Goal: Task Accomplishment & Management: Manage account settings

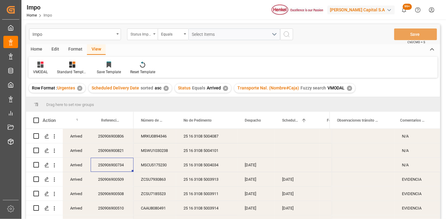
click at [146, 36] on div "Status Importación" at bounding box center [140, 33] width 21 height 7
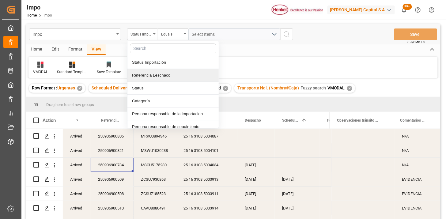
drag, startPoint x: 160, startPoint y: 76, endPoint x: 195, endPoint y: 43, distance: 48.5
click at [161, 75] on div "Referencia Leschaco" at bounding box center [172, 75] width 91 height 13
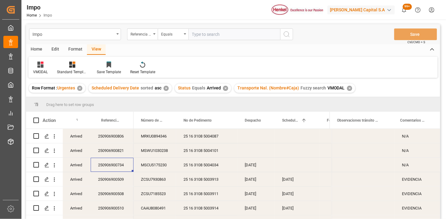
click at [200, 36] on input "text" at bounding box center [234, 34] width 92 height 12
type input "250915080093"
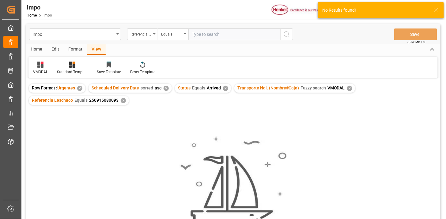
click at [166, 88] on div "✕" at bounding box center [165, 88] width 5 height 5
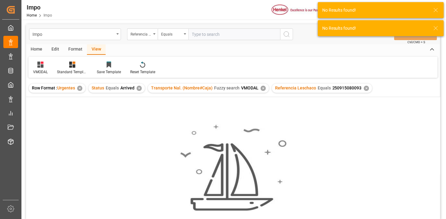
click at [139, 88] on div "✕" at bounding box center [139, 88] width 5 height 5
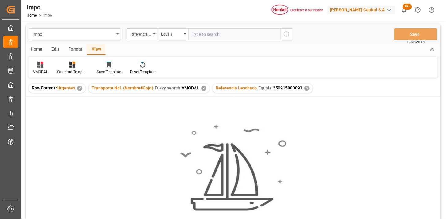
click at [203, 88] on div "✕" at bounding box center [203, 88] width 5 height 5
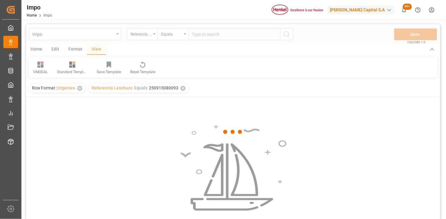
scroll to position [34, 0]
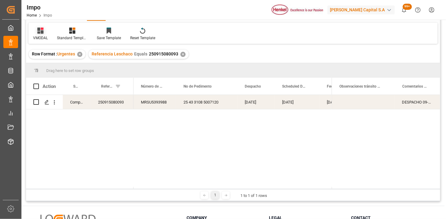
click at [42, 32] on icon at bounding box center [40, 31] width 6 height 6
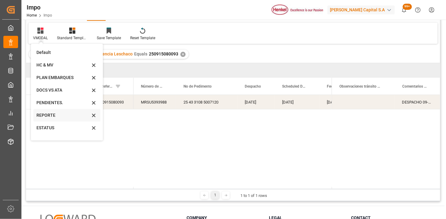
click at [56, 117] on div "REPORTE" at bounding box center [63, 115] width 54 height 6
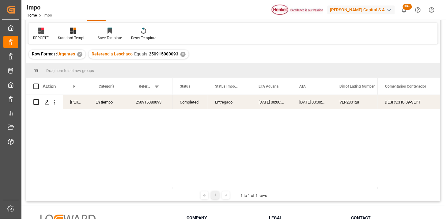
click at [152, 105] on div "250915080093" at bounding box center [150, 102] width 44 height 14
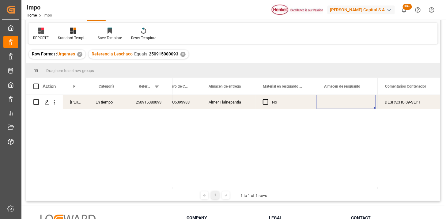
scroll to position [0, 0]
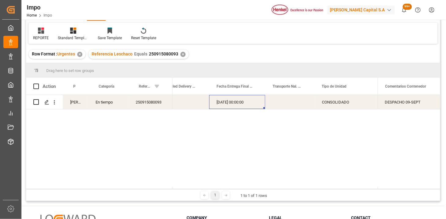
click at [231, 100] on div "[DATE] 00:00:00" at bounding box center [237, 102] width 56 height 14
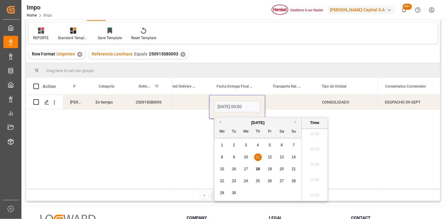
click at [231, 102] on input "[DATE] 00:00" at bounding box center [237, 107] width 46 height 12
click at [231, 102] on input "11-09-2025 00:00" at bounding box center [237, 107] width 46 height 12
type input "17-09-2025 00:00"
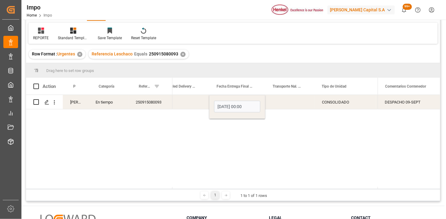
click at [284, 103] on div "Press SPACE to select this row." at bounding box center [289, 102] width 49 height 14
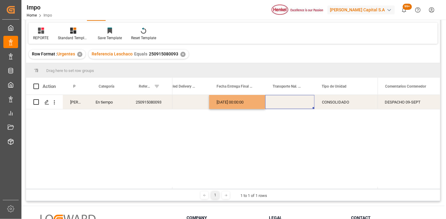
click at [284, 103] on div "Press SPACE to select this row." at bounding box center [289, 102] width 49 height 14
click at [285, 103] on input "Press SPACE to select this row." at bounding box center [289, 106] width 39 height 12
type input "TAE"
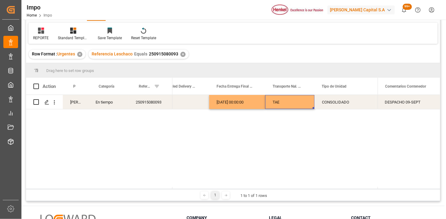
click at [421, 106] on div "DESPACHO 09-SEPT" at bounding box center [408, 102] width 62 height 14
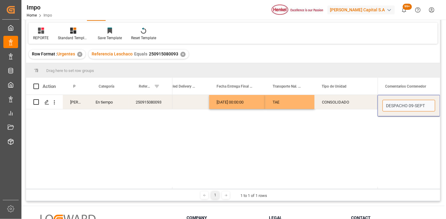
click at [421, 106] on input "DESPACHO 09-SEPT" at bounding box center [408, 106] width 53 height 12
type input "[PERSON_NAME] EN [PERSON_NAME] POR NO DESCARGA 11.09"
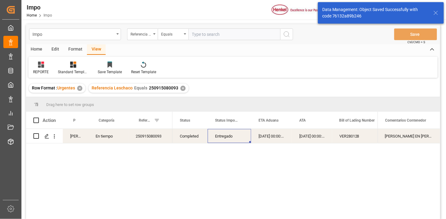
click at [219, 33] on input "text" at bounding box center [234, 34] width 92 height 12
paste input "250906900774"
type input "250906900774"
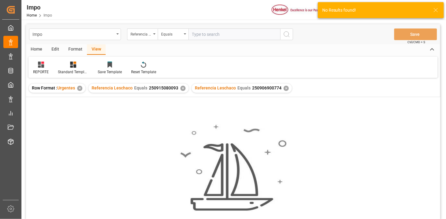
click at [182, 88] on div "✕" at bounding box center [182, 88] width 5 height 5
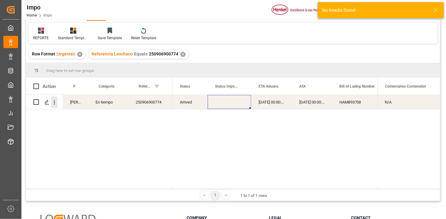
click at [55, 102] on icon "open menu" at bounding box center [54, 102] width 6 height 6
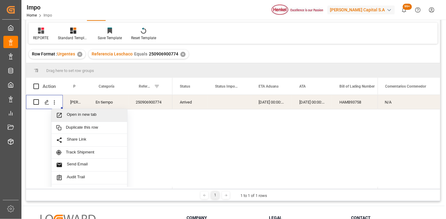
click at [70, 117] on span "Open in new tab" at bounding box center [95, 115] width 56 height 6
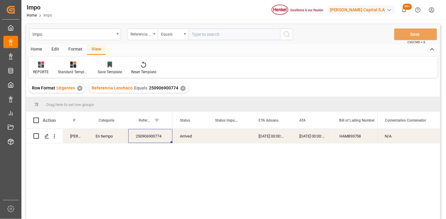
drag, startPoint x: 209, startPoint y: 39, endPoint x: 235, endPoint y: 40, distance: 25.1
click at [212, 39] on input "text" at bounding box center [234, 34] width 92 height 12
paste input "250906900820"
type input "250906900820"
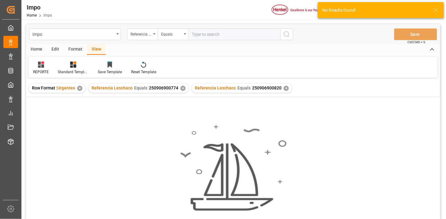
click at [181, 89] on div "✕" at bounding box center [182, 88] width 5 height 5
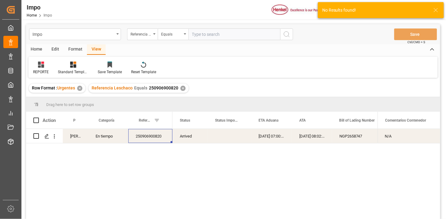
click at [267, 136] on div "[DATE] 07:00:00" at bounding box center [271, 136] width 41 height 14
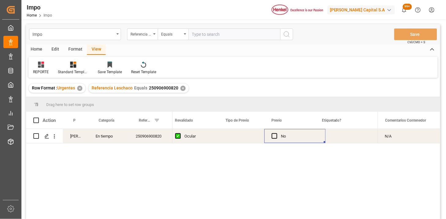
scroll to position [0, 725]
click at [240, 136] on div "Press SPACE to select this row." at bounding box center [239, 136] width 51 height 14
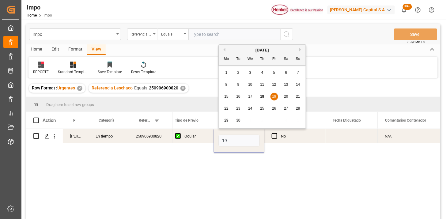
type input "19-09-2025"
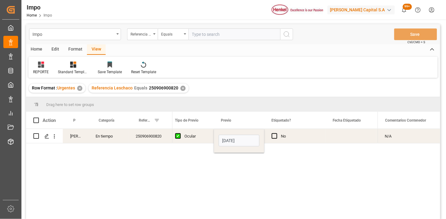
click at [198, 135] on div "Ocular" at bounding box center [195, 136] width 22 height 14
click at [215, 40] on div "Impo Referencia Leschaco Equals Save Ctrl/CMD + S" at bounding box center [233, 34] width 414 height 20
click at [219, 36] on input "text" at bounding box center [234, 34] width 92 height 12
paste input "250906900823"
type input "250906900823"
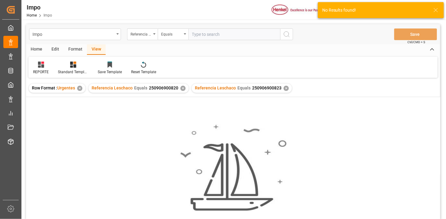
click at [182, 90] on div "✕" at bounding box center [182, 88] width 5 height 5
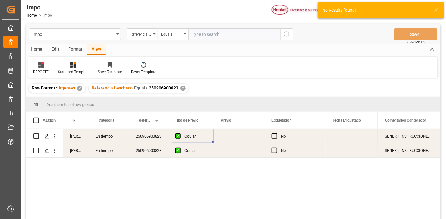
click at [233, 140] on div "Press SPACE to select this row." at bounding box center [239, 136] width 51 height 14
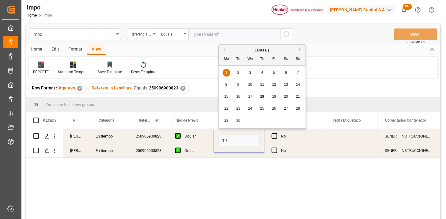
type input "19-09-2025"
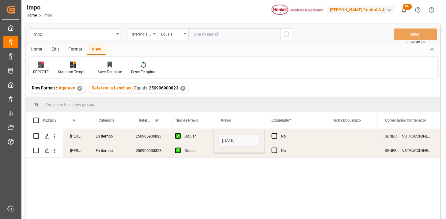
click at [208, 137] on div "Ocular" at bounding box center [191, 136] width 46 height 14
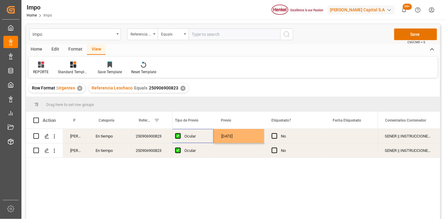
click at [208, 137] on div "Ocular" at bounding box center [191, 136] width 46 height 14
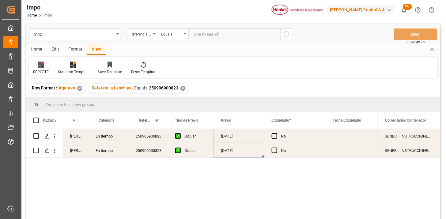
click at [244, 34] on input "text" at bounding box center [234, 34] width 92 height 12
paste input "250906900734"
type input "250906900734"
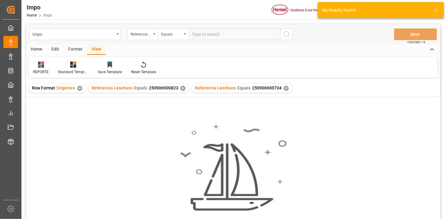
click at [182, 89] on div "✕" at bounding box center [182, 88] width 5 height 5
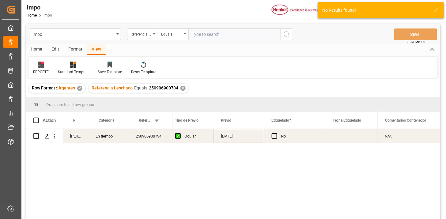
click at [154, 139] on div "250906900734" at bounding box center [150, 136] width 44 height 14
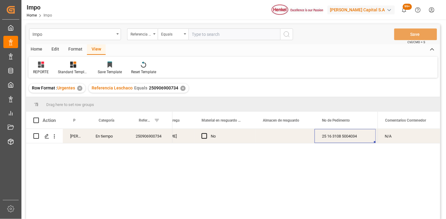
scroll to position [0, 348]
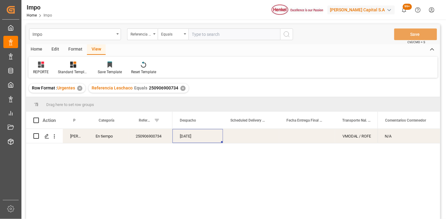
click at [156, 136] on div "250906900734" at bounding box center [150, 136] width 44 height 14
click at [54, 138] on icon "open menu" at bounding box center [54, 136] width 1 height 4
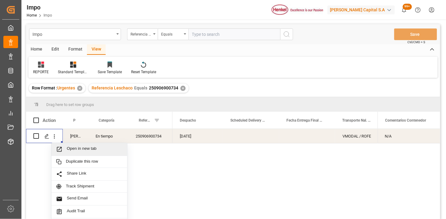
click at [67, 146] on span "Open in new tab" at bounding box center [95, 149] width 56 height 6
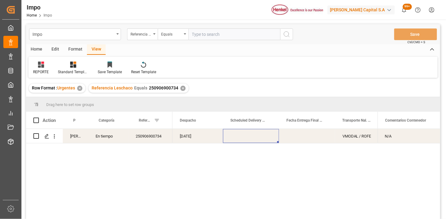
click at [250, 137] on div "Press SPACE to select this row." at bounding box center [251, 136] width 56 height 14
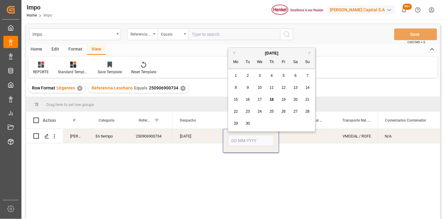
click at [250, 137] on div "Press SPACE to select this row." at bounding box center [251, 141] width 56 height 24
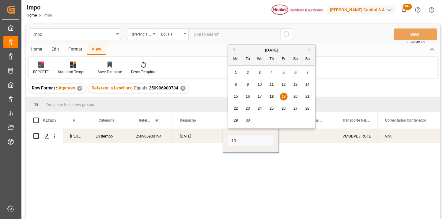
type input "[DATE]"
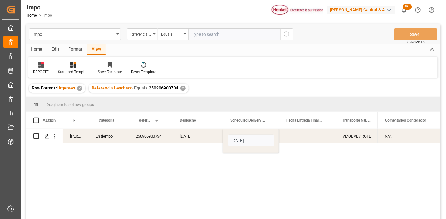
click at [299, 138] on div "Press SPACE to select this row." at bounding box center [307, 136] width 56 height 14
click at [54, 139] on button "open menu" at bounding box center [54, 136] width 6 height 12
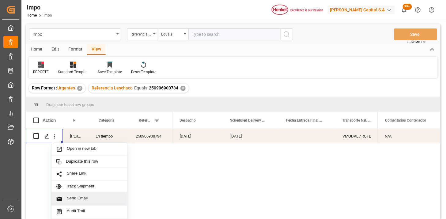
click at [81, 199] on span "Send Email" at bounding box center [95, 199] width 56 height 6
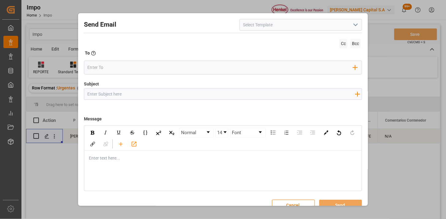
click at [353, 24] on icon "open menu" at bounding box center [355, 24] width 7 height 7
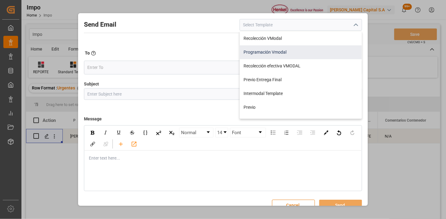
click at [300, 48] on div "Programación Vmodal" at bounding box center [301, 52] width 122 height 14
type input "Programación Vmodal"
type input "PROGRAMACIÓN CARGA {{scheduledDeliveryDate}} || OC {{customerpoDerived}} || {{f…"
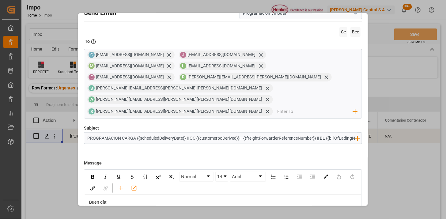
scroll to position [0, 0]
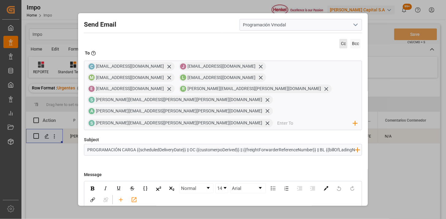
click at [339, 44] on span "Cc" at bounding box center [343, 43] width 8 height 9
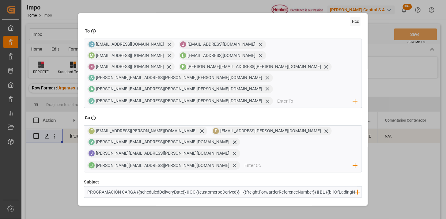
scroll to position [34, 0]
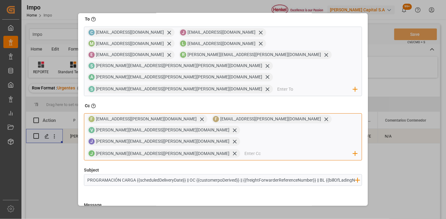
drag, startPoint x: 250, startPoint y: 97, endPoint x: 255, endPoint y: 98, distance: 5.0
click at [250, 149] on input "email" at bounding box center [298, 153] width 109 height 9
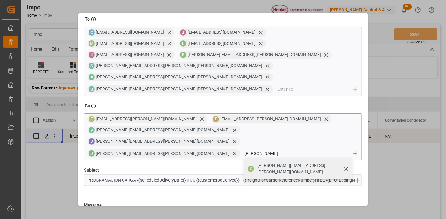
type input "carmen"
click at [252, 166] on span "C" at bounding box center [251, 168] width 3 height 5
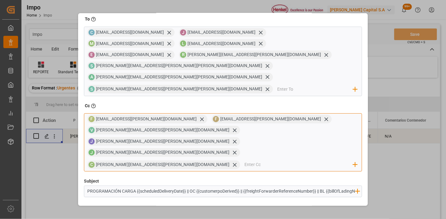
click at [262, 160] on input "email" at bounding box center [298, 164] width 109 height 9
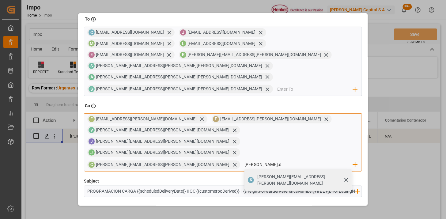
type input "karla.s"
click at [244, 169] on div "K karla.sanchez@jacser.mx" at bounding box center [297, 179] width 107 height 21
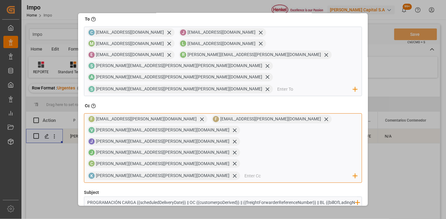
click at [244, 171] on input "email" at bounding box center [298, 175] width 109 height 9
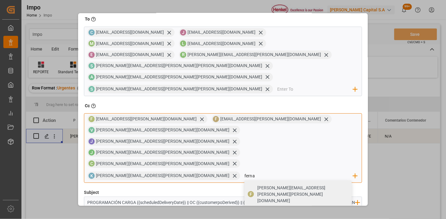
type input "ferna"
click at [250, 216] on span "F" at bounding box center [251, 218] width 2 height 5
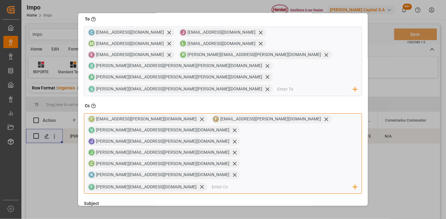
click at [257, 182] on input "email" at bounding box center [282, 186] width 141 height 9
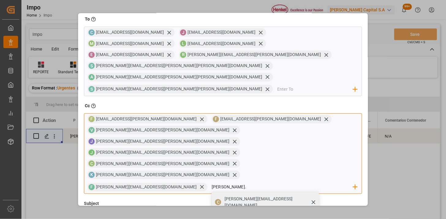
type input "carlos."
click at [269, 196] on span "carlos.viilar@leschaco.com" at bounding box center [269, 202] width 90 height 13
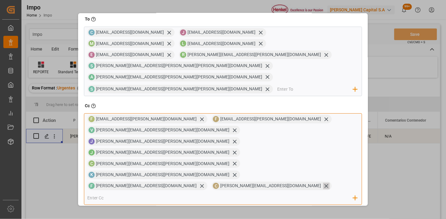
click at [323, 183] on icon at bounding box center [326, 186] width 6 height 6
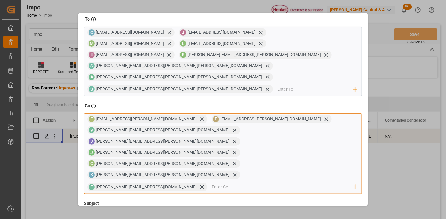
click at [284, 182] on input "email" at bounding box center [282, 186] width 141 height 9
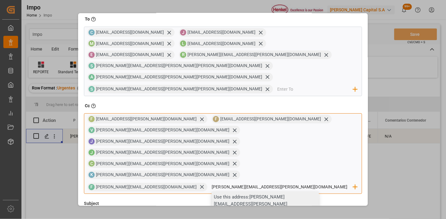
type input "carlos.villar@leschaco.com"
click at [283, 191] on div "Use this address: carlos.villar@leschaco.com" at bounding box center [265, 203] width 107 height 25
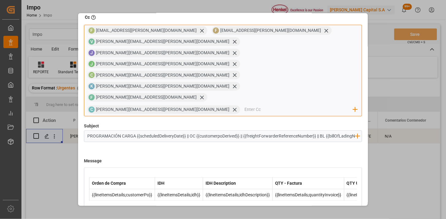
scroll to position [229, 0]
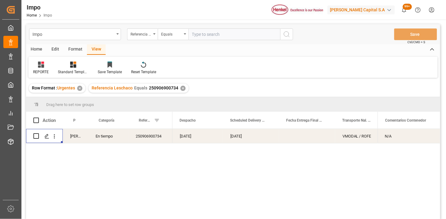
click at [181, 87] on div "✕" at bounding box center [182, 88] width 5 height 5
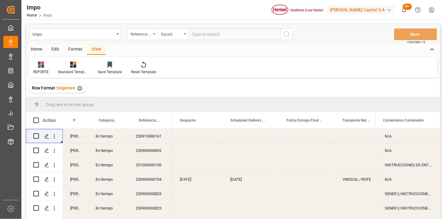
click at [72, 168] on div "Martha Gonzalez" at bounding box center [75, 165] width 25 height 14
click at [80, 119] on span at bounding box center [78, 121] width 6 height 6
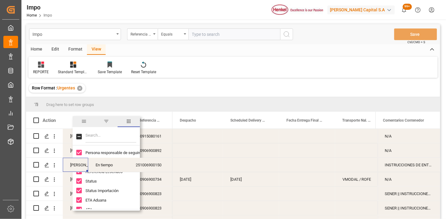
click at [107, 123] on span "filter" at bounding box center [106, 121] width 6 height 6
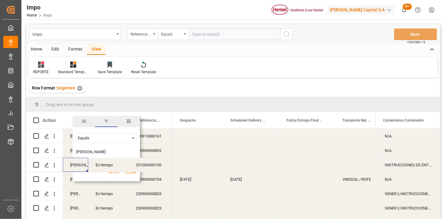
type input "Martha Gonzalez"
click at [115, 174] on button "Apply" at bounding box center [113, 172] width 11 height 6
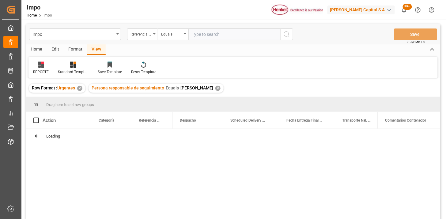
scroll to position [34, 0]
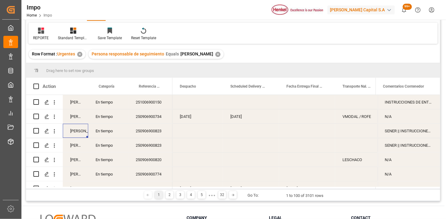
click at [142, 107] on div "251006900150" at bounding box center [150, 102] width 44 height 14
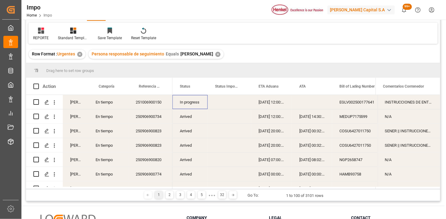
scroll to position [0, 0]
click at [198, 87] on span at bounding box center [198, 87] width 6 height 6
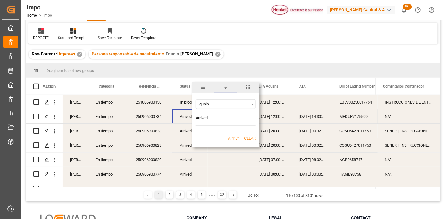
type input "Arrived"
click at [235, 137] on button "Apply" at bounding box center [233, 138] width 11 height 6
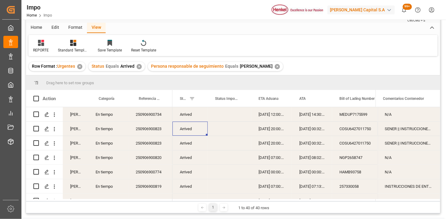
scroll to position [20, 0]
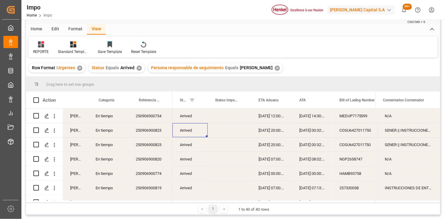
click at [185, 118] on div "Arrived" at bounding box center [189, 116] width 35 height 14
click at [300, 102] on div "ATA" at bounding box center [309, 100] width 20 height 17
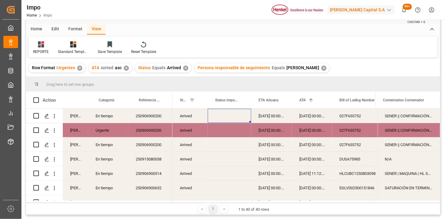
click at [156, 118] on div "250906900200" at bounding box center [150, 116] width 44 height 14
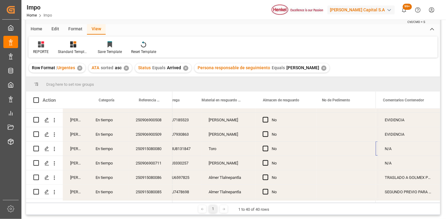
scroll to position [0, 298]
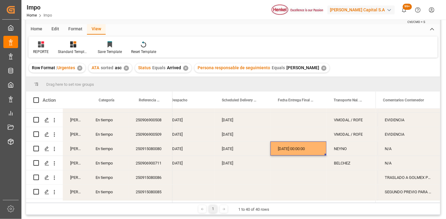
click at [314, 148] on div "11-09-2025 00:00:00" at bounding box center [298, 148] width 56 height 14
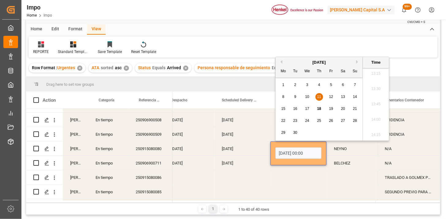
click at [300, 153] on input "11-09-2025 00:00" at bounding box center [298, 153] width 46 height 12
type input "17-09-2025 00:00"
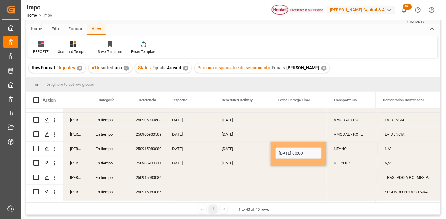
click at [254, 147] on div "11-09-2025" at bounding box center [242, 148] width 56 height 14
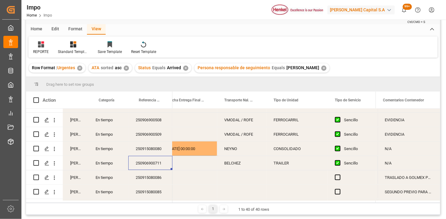
click at [193, 159] on div "Press SPACE to select this row." at bounding box center [189, 163] width 56 height 14
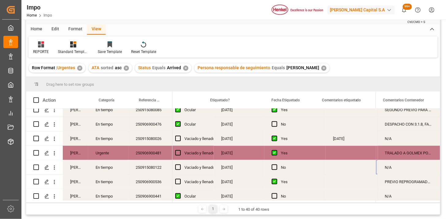
scroll to position [0, 786]
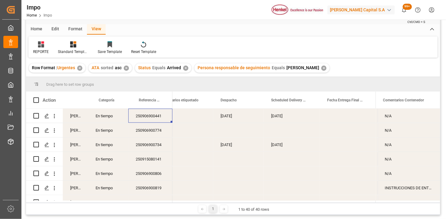
click at [291, 116] on div "[DATE]" at bounding box center [292, 116] width 56 height 14
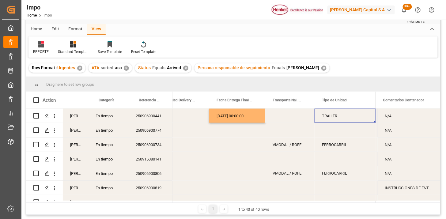
click at [283, 117] on div "Press SPACE to select this row." at bounding box center [289, 116] width 49 height 14
type input "TLH"
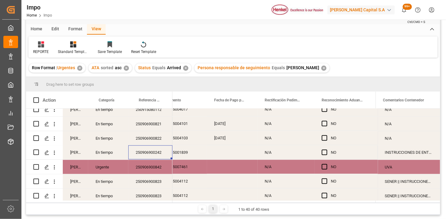
click at [396, 157] on div "INSTRUCCIONES DE ENTREGA" at bounding box center [408, 152] width 62 height 14
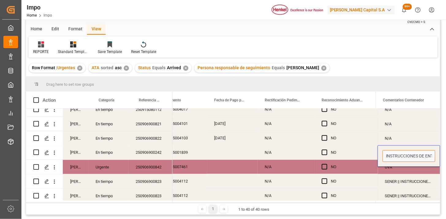
click at [396, 157] on input "INSTRUCCIONES DE ENTREGA" at bounding box center [408, 156] width 53 height 12
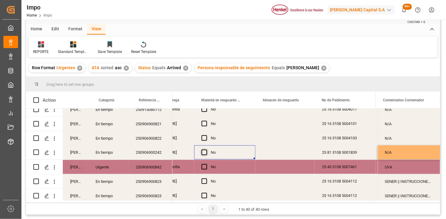
click at [206, 154] on span "Press SPACE to select this row." at bounding box center [204, 153] width 6 height 6
click at [206, 150] on input "Press SPACE to select this row." at bounding box center [206, 150] width 0 height 0
click at [280, 151] on div "Press SPACE to select this row." at bounding box center [284, 152] width 59 height 14
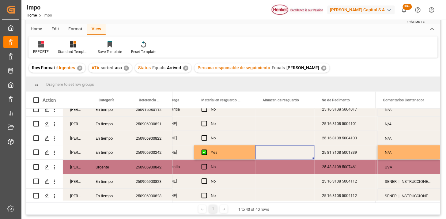
click at [280, 151] on div "Press SPACE to select this row." at bounding box center [284, 152] width 59 height 14
click at [303, 155] on button "Select" at bounding box center [284, 156] width 49 height 12
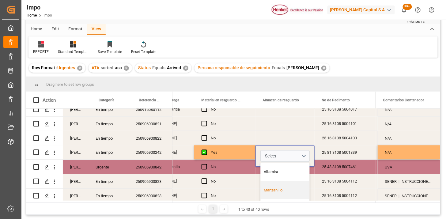
drag, startPoint x: 288, startPoint y: 189, endPoint x: 236, endPoint y: 169, distance: 55.4
click at [287, 189] on div "Manzanillo" at bounding box center [285, 190] width 42 height 6
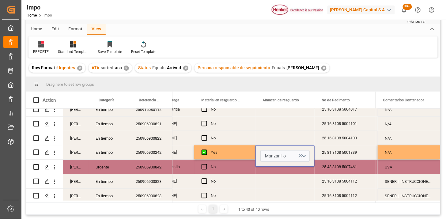
drag, startPoint x: 304, startPoint y: 155, endPoint x: 301, endPoint y: 158, distance: 4.4
click at [304, 155] on button "Manzanillo" at bounding box center [284, 156] width 49 height 12
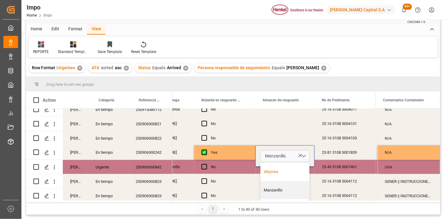
click at [284, 169] on div "Altamira" at bounding box center [285, 172] width 42 height 6
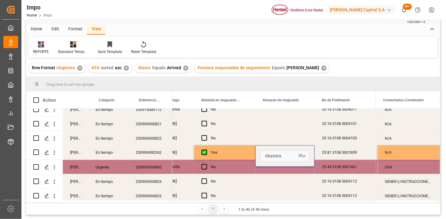
click at [242, 151] on div "Yes" at bounding box center [229, 153] width 37 height 14
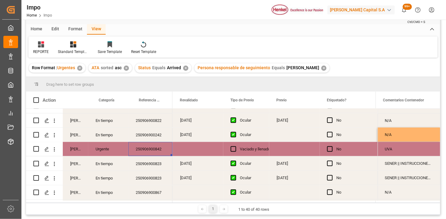
scroll to position [458, 0]
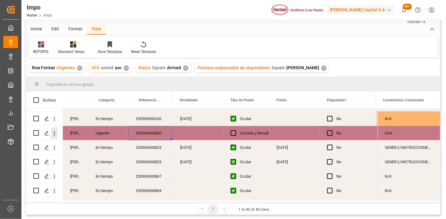
click at [54, 134] on icon "open menu" at bounding box center [54, 133] width 1 height 4
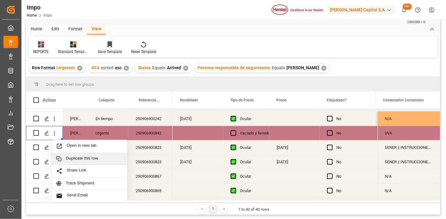
click at [82, 161] on div "Duplicate this row" at bounding box center [89, 159] width 76 height 12
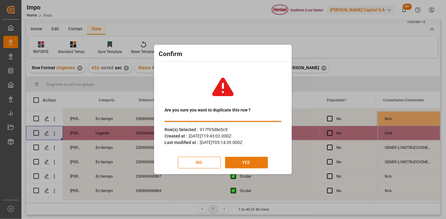
click at [245, 158] on button "YES" at bounding box center [246, 163] width 43 height 12
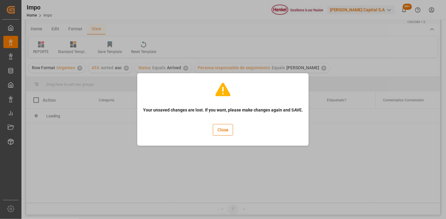
scroll to position [0, 0]
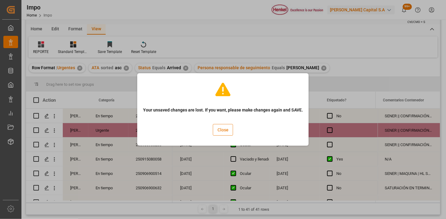
click at [224, 129] on button "Close" at bounding box center [223, 130] width 20 height 12
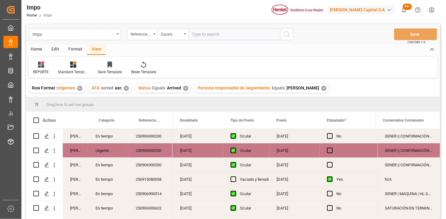
click at [103, 152] on div "Urgente" at bounding box center [108, 150] width 40 height 14
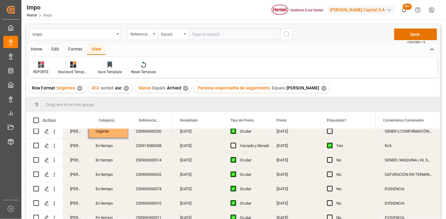
scroll to position [34, 0]
click at [148, 144] on div "250915080058" at bounding box center [150, 145] width 44 height 14
click at [403, 175] on div "SATURACIÓN EN TERMINAL PARA PROGRAMAR PREVIO" at bounding box center [408, 174] width 62 height 14
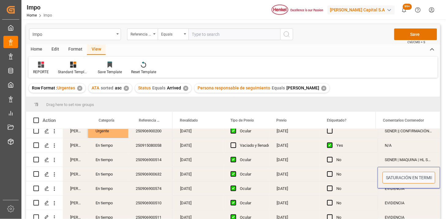
click at [403, 175] on input "SATURACIÓN EN TERMINAL PARA PROGRAMAR PREVIO" at bounding box center [408, 178] width 53 height 12
type input "EVIDENCIA | SATURACIÓN EN TERMINAL PARA PROGRAMAR PREVIO"
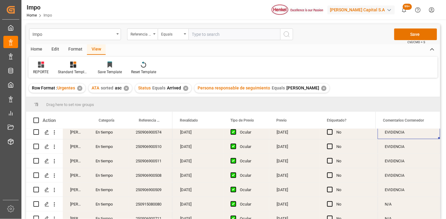
scroll to position [102, 0]
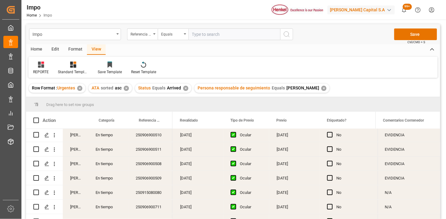
click at [403, 191] on div "N/A" at bounding box center [408, 192] width 62 height 14
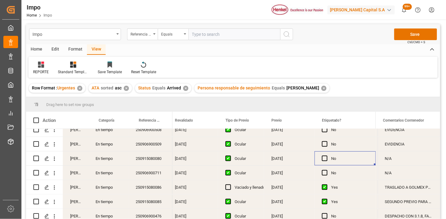
scroll to position [0, 725]
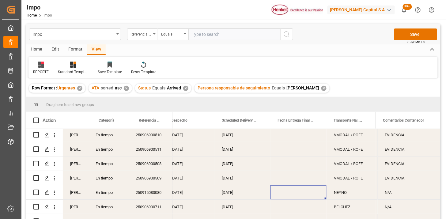
click at [291, 191] on div "Press SPACE to select this row." at bounding box center [298, 192] width 56 height 14
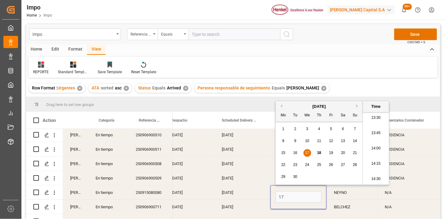
type input "[DATE] 00:00"
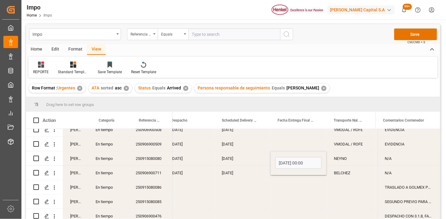
click at [237, 175] on div "17-09-2025" at bounding box center [242, 173] width 56 height 14
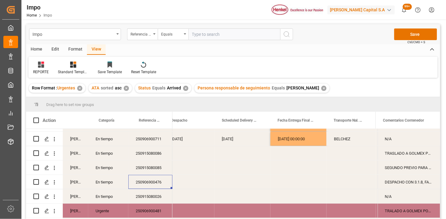
click at [186, 179] on div "Press SPACE to select this row." at bounding box center [189, 182] width 51 height 14
click at [186, 180] on div "Press SPACE to select this row." at bounding box center [189, 182] width 51 height 14
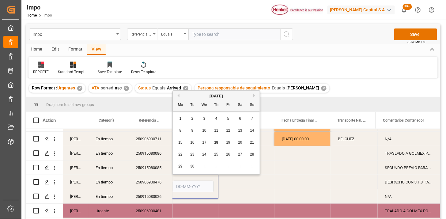
click at [157, 187] on div "250906900476" at bounding box center [150, 182] width 44 height 14
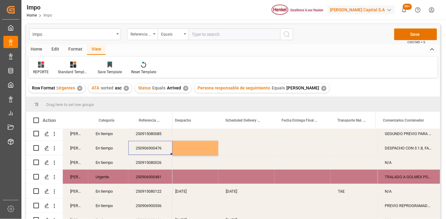
click at [153, 166] on div "250915080026" at bounding box center [150, 162] width 44 height 14
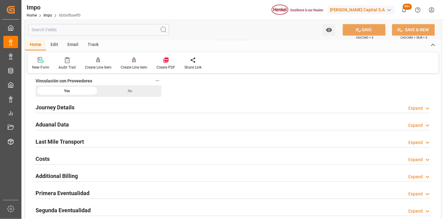
scroll to position [408, 0]
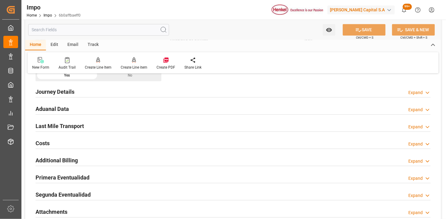
click at [144, 108] on div "Aduanal Data Expand" at bounding box center [233, 109] width 395 height 12
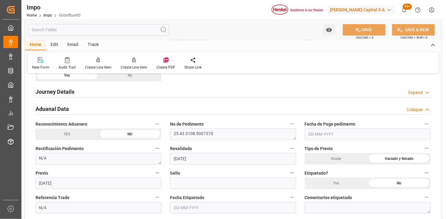
click at [346, 133] on input "text" at bounding box center [368, 134] width 126 height 12
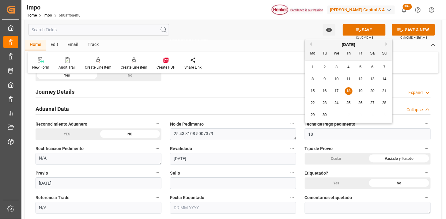
type input "[DATE]"
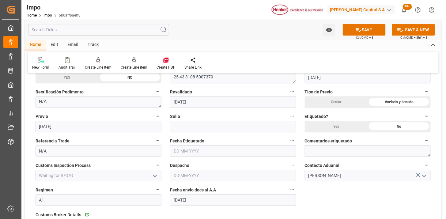
scroll to position [476, 0]
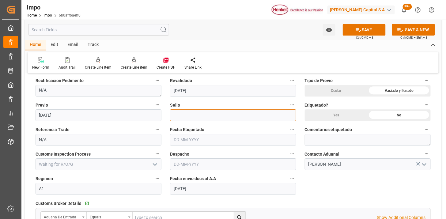
click at [200, 111] on input at bounding box center [233, 115] width 126 height 12
paste input "CEM23-3676420"
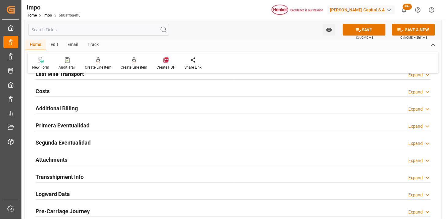
scroll to position [680, 0]
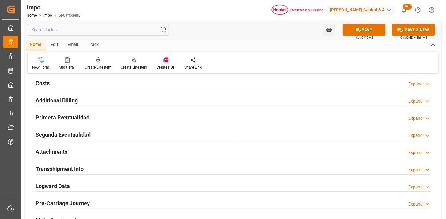
type input "CEM23-3676420"
click at [132, 115] on div "Primera Eventualidad Expand" at bounding box center [233, 117] width 395 height 12
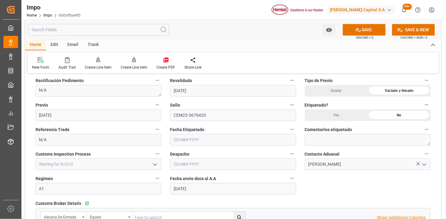
scroll to position [442, 0]
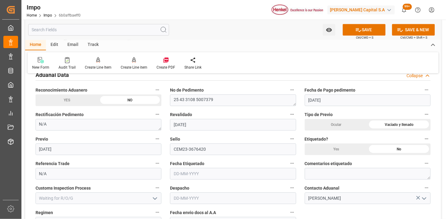
drag, startPoint x: 343, startPoint y: 125, endPoint x: 330, endPoint y: 128, distance: 13.1
click at [339, 126] on div "Ocular" at bounding box center [336, 125] width 63 height 12
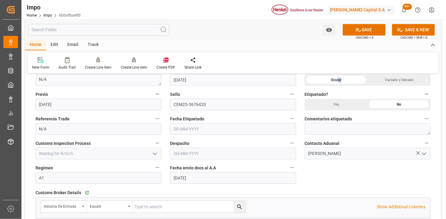
scroll to position [476, 0]
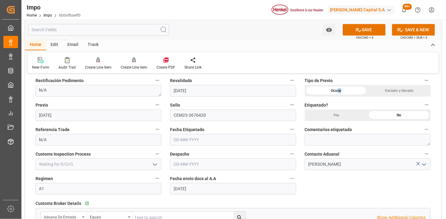
click at [342, 95] on div "Ocular" at bounding box center [336, 91] width 63 height 12
click at [347, 92] on div "Ocular" at bounding box center [336, 91] width 63 height 12
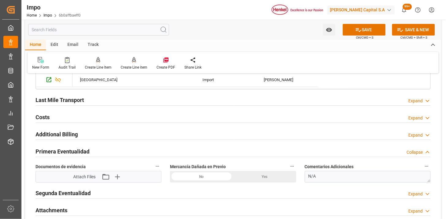
scroll to position [680, 0]
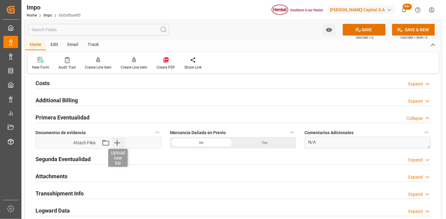
click at [118, 144] on icon "button" at bounding box center [117, 143] width 10 height 10
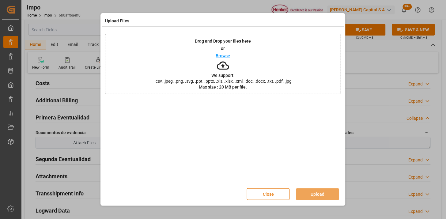
click at [278, 195] on button "Close" at bounding box center [268, 194] width 43 height 12
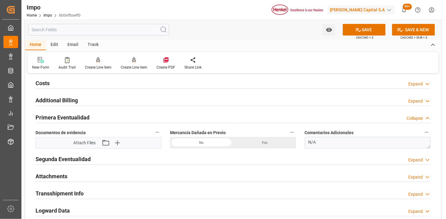
click at [206, 143] on div "No" at bounding box center [201, 143] width 63 height 12
click at [121, 146] on icon "button" at bounding box center [117, 143] width 10 height 10
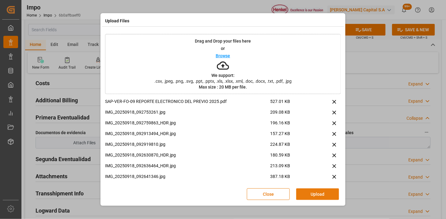
click at [311, 197] on button "Upload" at bounding box center [317, 194] width 43 height 12
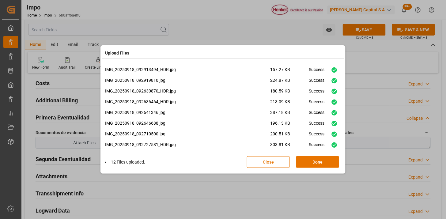
scroll to position [47, 0]
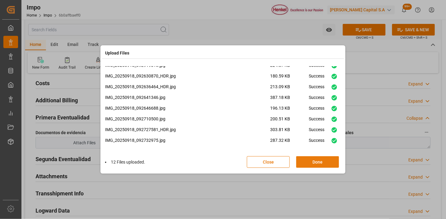
click at [302, 159] on button "Done" at bounding box center [317, 162] width 43 height 12
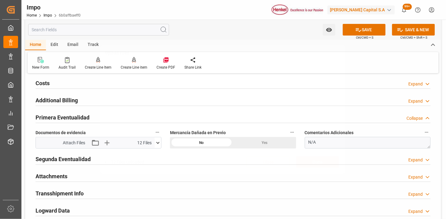
scroll to position [0, 0]
drag, startPoint x: 71, startPoint y: 179, endPoint x: 156, endPoint y: 144, distance: 91.1
click at [71, 179] on div "Attachments Expand" at bounding box center [233, 176] width 395 height 12
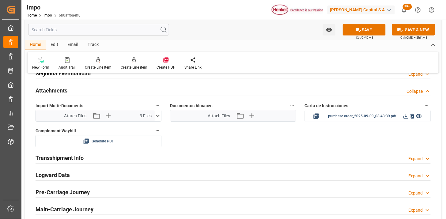
scroll to position [782, 0]
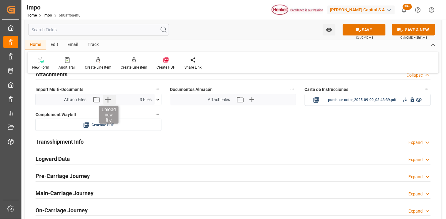
click at [105, 99] on icon "button" at bounding box center [108, 100] width 10 height 10
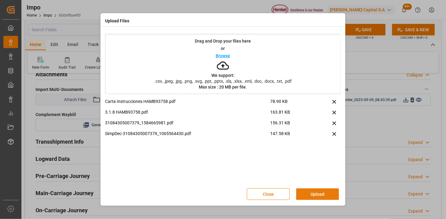
click at [304, 193] on button "Upload" at bounding box center [317, 194] width 43 height 12
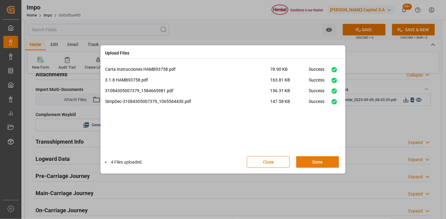
click at [320, 165] on button "Done" at bounding box center [317, 162] width 43 height 12
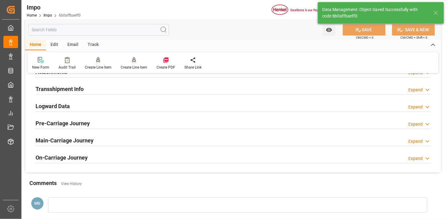
scroll to position [536, 0]
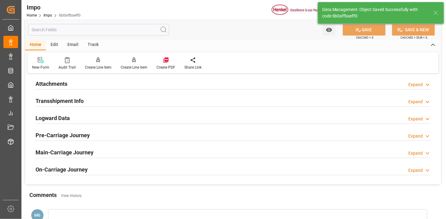
click at [72, 84] on div "Attachments Expand" at bounding box center [233, 83] width 395 height 12
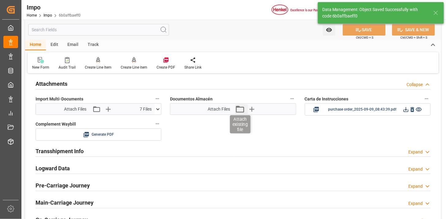
click at [243, 110] on icon "button" at bounding box center [240, 109] width 10 height 10
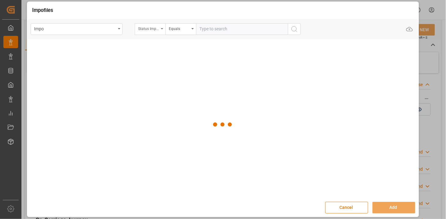
click at [157, 30] on div "Status Importación" at bounding box center [148, 27] width 21 height 7
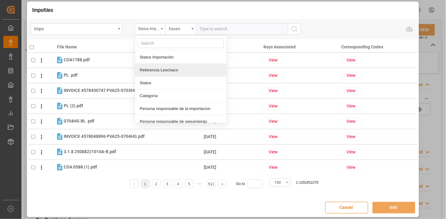
drag, startPoint x: 160, startPoint y: 70, endPoint x: 223, endPoint y: 40, distance: 69.0
click at [161, 69] on div "Referencia Leschaco" at bounding box center [180, 70] width 91 height 13
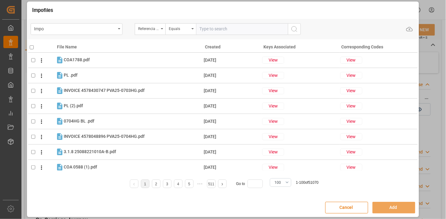
click at [225, 31] on input "text" at bounding box center [242, 29] width 92 height 12
paste input "250906900774"
paste input "4"
type input "250906900774"
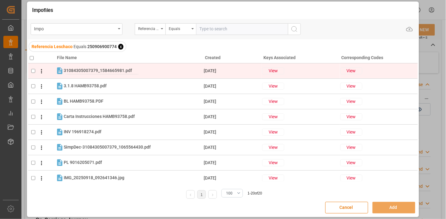
click at [107, 71] on span "31084305007379_1584665981.pdf" at bounding box center [98, 70] width 68 height 5
checkbox input "true"
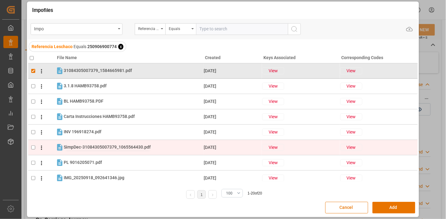
click at [91, 145] on span "SimpDec-31084305007379_1065564430.pdf" at bounding box center [107, 146] width 87 height 5
checkbox input "true"
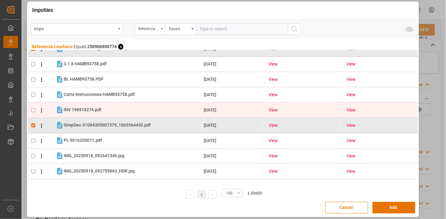
scroll to position [34, 0]
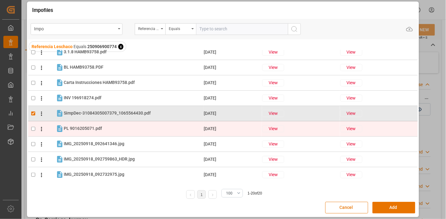
drag, startPoint x: 91, startPoint y: 99, endPoint x: 84, endPoint y: 123, distance: 25.6
click at [91, 100] on div "INV 196918274.pdf INV 196918274.pdf" at bounding box center [83, 98] width 38 height 6
checkbox input "true"
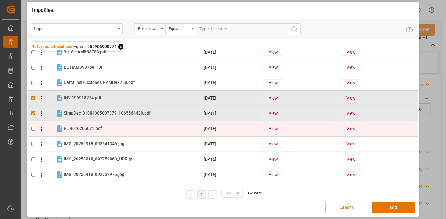
click at [83, 126] on span "PL 9016205071.pdf" at bounding box center [83, 128] width 38 height 5
checkbox input "true"
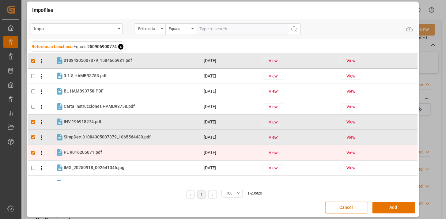
scroll to position [0, 0]
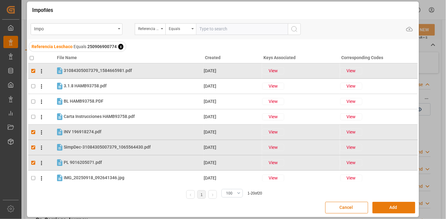
click at [390, 206] on button "Add" at bounding box center [393, 208] width 43 height 12
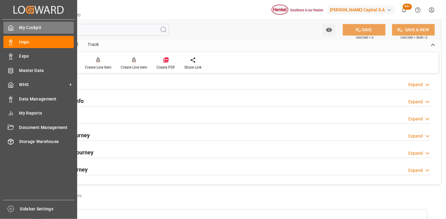
click at [42, 29] on span "My Cockpit" at bounding box center [46, 27] width 55 height 6
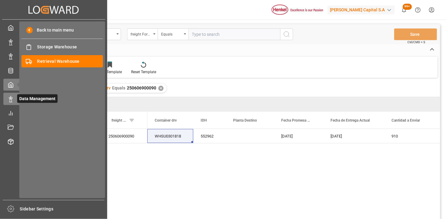
click at [14, 100] on div "Data Management Data Management" at bounding box center [53, 99] width 100 height 12
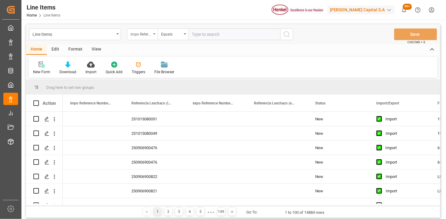
click at [135, 34] on div "impo Reference Number WF" at bounding box center [140, 33] width 21 height 7
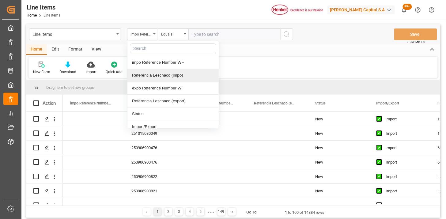
drag, startPoint x: 161, startPoint y: 76, endPoint x: 194, endPoint y: 52, distance: 40.5
click at [162, 75] on div "Referencia Leschaco (impo)" at bounding box center [172, 75] width 91 height 13
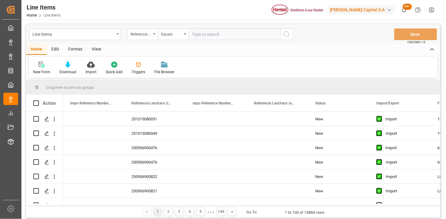
click at [203, 38] on input "text" at bounding box center [234, 34] width 92 height 12
paste input "250906900774"
type input "250906900774"
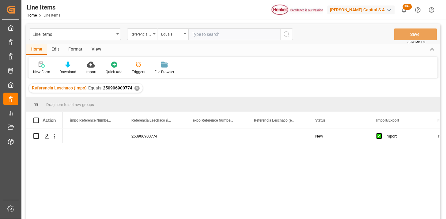
click at [97, 50] on div "View" at bounding box center [96, 49] width 19 height 10
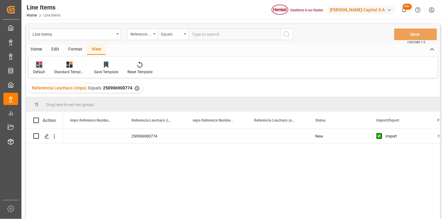
click at [41, 66] on icon at bounding box center [39, 65] width 6 height 6
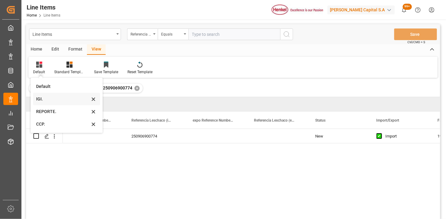
click at [51, 99] on div "IGI." at bounding box center [63, 99] width 54 height 6
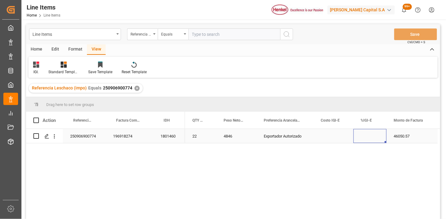
click at [369, 139] on div "Press SPACE to select this row." at bounding box center [369, 136] width 33 height 14
click at [369, 139] on input "Press SPACE to select this row." at bounding box center [369, 140] width 23 height 12
type input "0"
click at [203, 33] on input "text" at bounding box center [234, 34] width 92 height 12
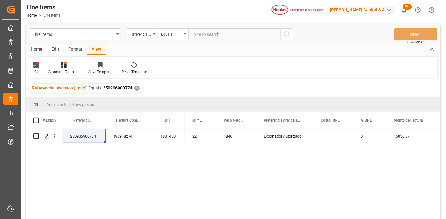
paste input "250906900734"
type input "250906900734"
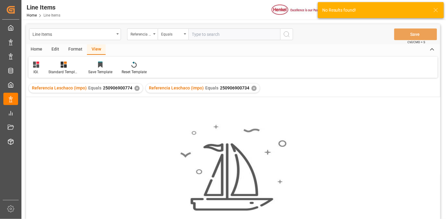
click at [135, 89] on div "✕" at bounding box center [136, 88] width 5 height 5
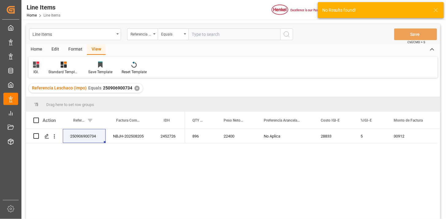
click at [37, 66] on icon at bounding box center [36, 65] width 6 height 6
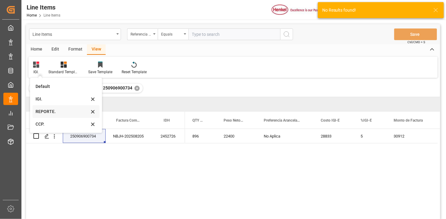
click at [45, 111] on div "REPORTE." at bounding box center [63, 111] width 54 height 6
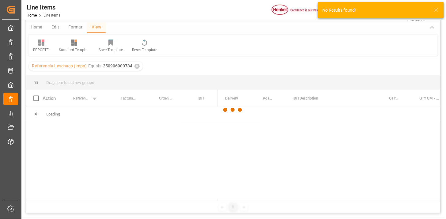
scroll to position [34, 0]
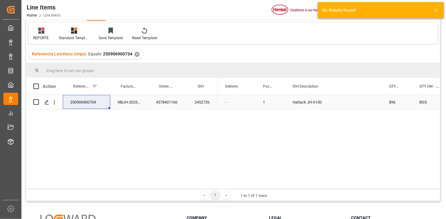
click at [191, 95] on div "2452726" at bounding box center [202, 102] width 31 height 14
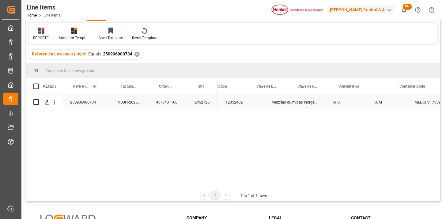
scroll to position [0, 620]
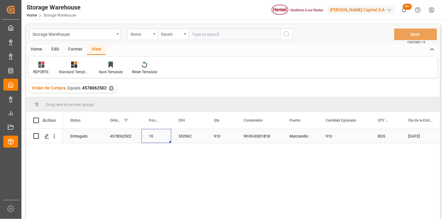
scroll to position [34, 0]
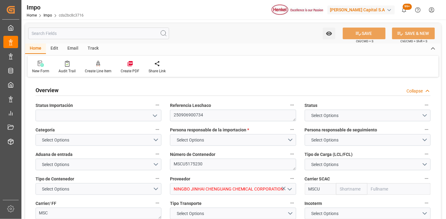
type input "MSC"
type input "Mediterranean Shipping Company"
type input "1"
type input "58"
type input "32"
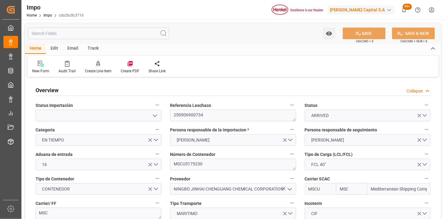
type input "[DATE]"
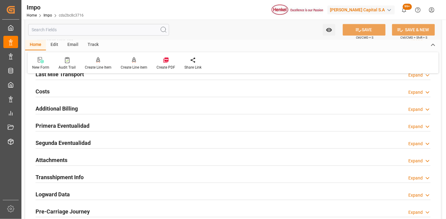
scroll to position [476, 0]
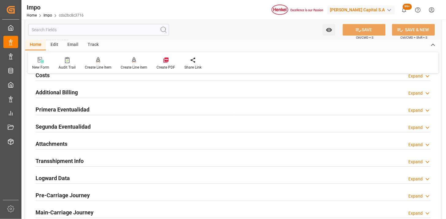
drag, startPoint x: 92, startPoint y: 141, endPoint x: 168, endPoint y: 121, distance: 79.2
click at [92, 141] on div "Attachments Expand" at bounding box center [233, 143] width 395 height 12
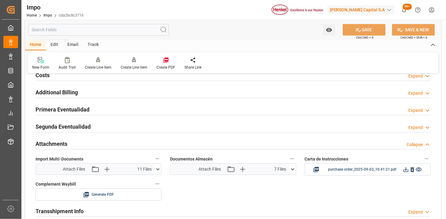
scroll to position [510, 0]
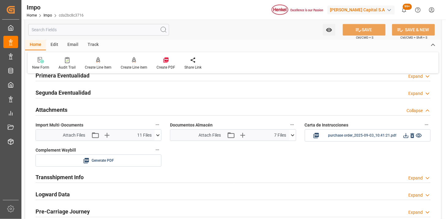
click at [295, 136] on icon at bounding box center [292, 135] width 6 height 6
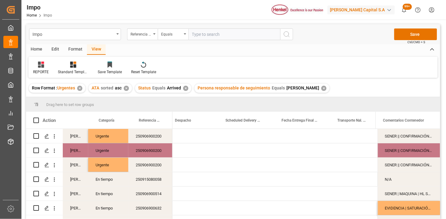
scroll to position [0, 994]
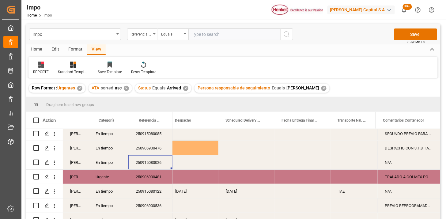
click at [215, 166] on div "Press SPACE to select this row." at bounding box center [193, 162] width 51 height 14
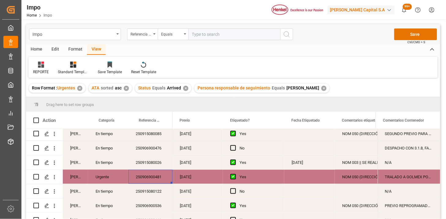
scroll to position [238, 0]
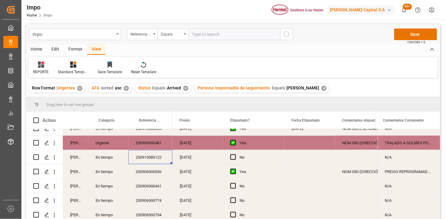
click at [270, 158] on div "No" at bounding box center [257, 157] width 37 height 14
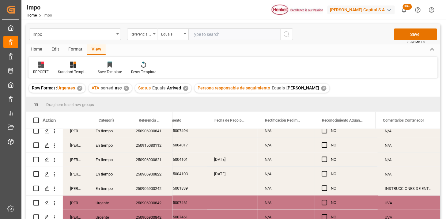
scroll to position [442, 0]
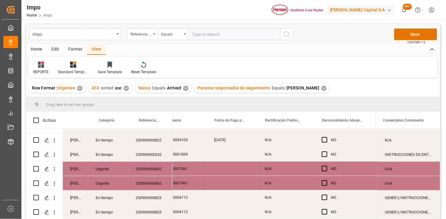
click at [165, 182] on div "250906900842" at bounding box center [150, 183] width 44 height 14
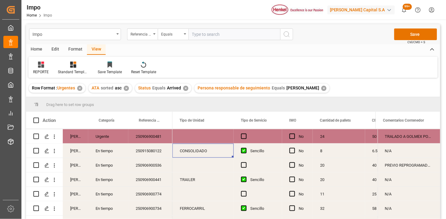
scroll to position [0, 1152]
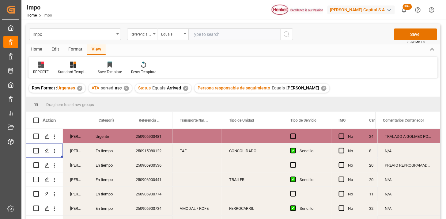
click at [201, 154] on div "TAE" at bounding box center [196, 151] width 49 height 14
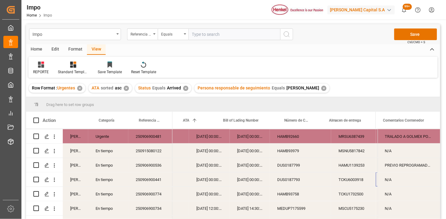
scroll to position [0, 178]
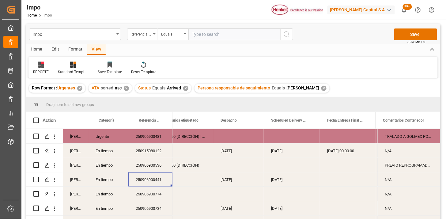
click at [286, 181] on div "[DATE]" at bounding box center [292, 179] width 56 height 14
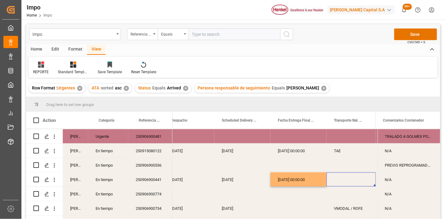
click at [346, 184] on div "Press SPACE to select this row." at bounding box center [350, 179] width 49 height 14
type input "TLH"
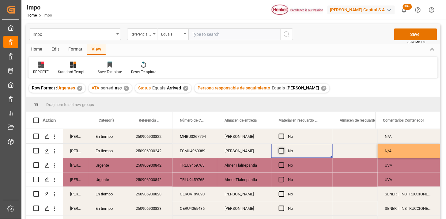
click at [282, 152] on span "Press SPACE to select this row." at bounding box center [282, 151] width 6 height 6
click at [283, 148] on input "Press SPACE to select this row." at bounding box center [283, 148] width 0 height 0
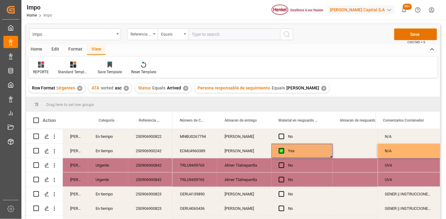
click at [350, 152] on div "Press SPACE to select this row." at bounding box center [361, 151] width 59 height 14
drag, startPoint x: 350, startPoint y: 152, endPoint x: 355, endPoint y: 154, distance: 5.5
click at [351, 152] on div "Press SPACE to select this row." at bounding box center [361, 151] width 59 height 14
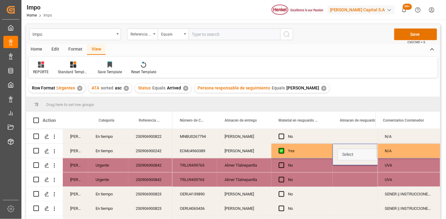
click at [358, 156] on button "Select" at bounding box center [361, 154] width 49 height 12
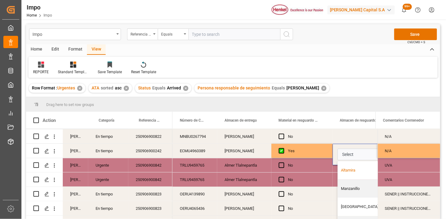
drag, startPoint x: 351, startPoint y: 170, endPoint x: 320, endPoint y: 158, distance: 33.4
click at [350, 170] on div "Altamira" at bounding box center [362, 170] width 42 height 6
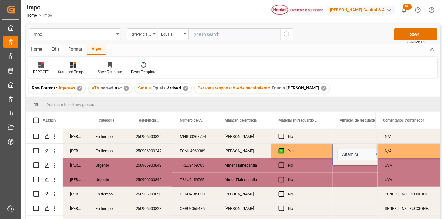
click at [317, 152] on div "Yes" at bounding box center [306, 151] width 37 height 14
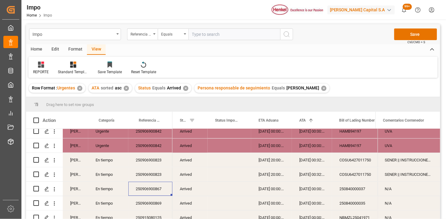
click at [392, 191] on div "N/A" at bounding box center [408, 189] width 62 height 14
type input "COA"
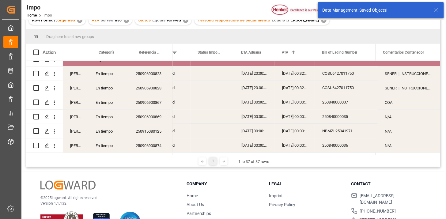
scroll to position [408, 0]
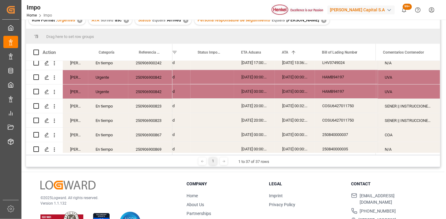
click at [253, 92] on div "16-09-2025 00:00:00" at bounding box center [254, 91] width 41 height 14
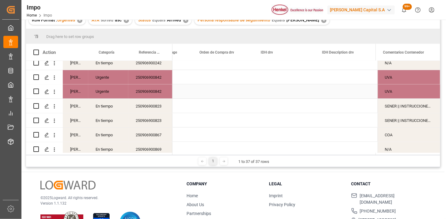
scroll to position [0, 1566]
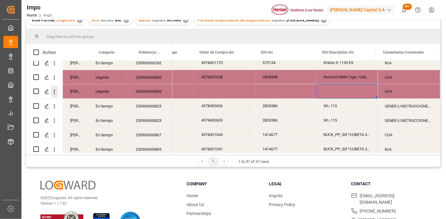
click at [56, 94] on icon "open menu" at bounding box center [54, 92] width 6 height 6
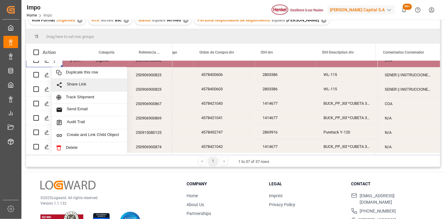
scroll to position [442, 0]
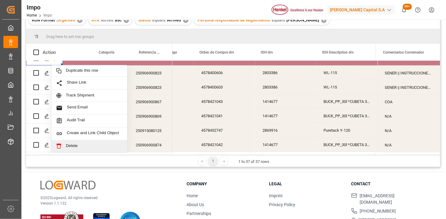
click at [95, 144] on span "Delete" at bounding box center [94, 147] width 57 height 6
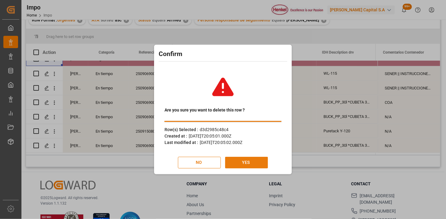
click at [250, 162] on button "YES" at bounding box center [246, 163] width 43 height 12
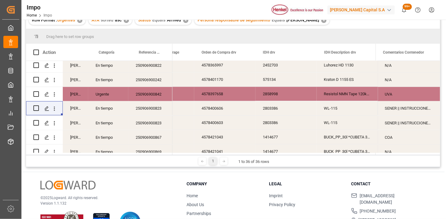
scroll to position [408, 0]
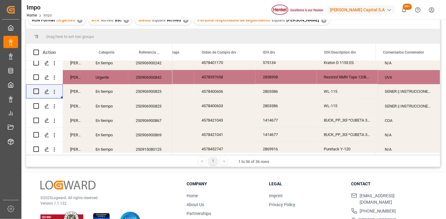
click at [163, 80] on div "250906900842" at bounding box center [150, 77] width 44 height 14
click at [419, 77] on div "UVA" at bounding box center [408, 77] width 62 height 14
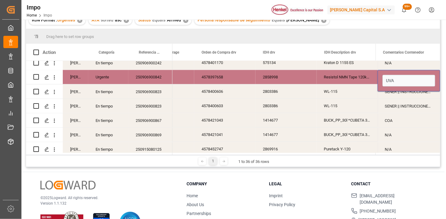
click at [412, 77] on input "UVA" at bounding box center [408, 81] width 53 height 12
type input "TRASLADO A GOLMEX POR ETIQUETADO"
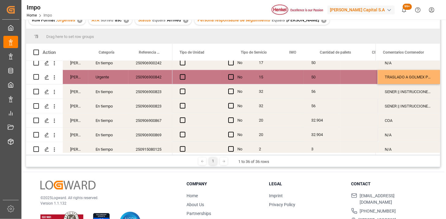
scroll to position [0, 1152]
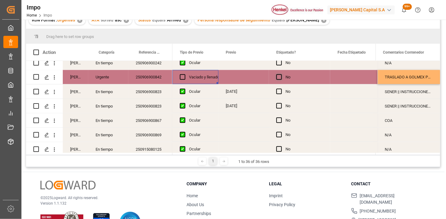
click at [280, 77] on span "Press SPACE to select this row." at bounding box center [279, 77] width 6 height 6
click at [281, 74] on input "Press SPACE to select this row." at bounding box center [281, 74] width 0 height 0
click at [343, 78] on div "Press SPACE to select this row." at bounding box center [355, 77] width 51 height 14
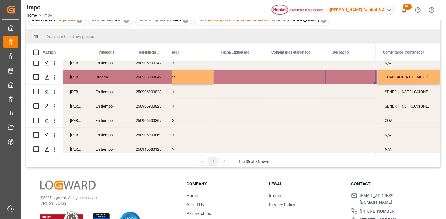
click at [295, 77] on div "Press SPACE to select this row." at bounding box center [294, 77] width 61 height 14
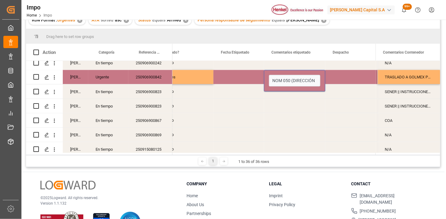
type input "NOM 050 (DIRECCIÓN)"
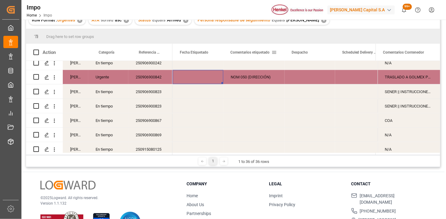
scroll to position [0, 816]
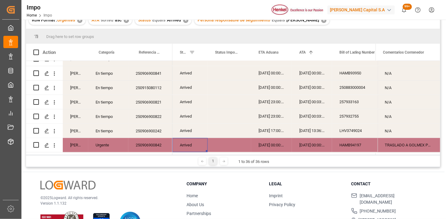
click at [184, 21] on div "✕" at bounding box center [185, 20] width 5 height 5
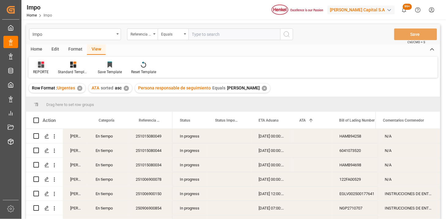
click at [41, 72] on div "REPORTE" at bounding box center [41, 72] width 16 height 6
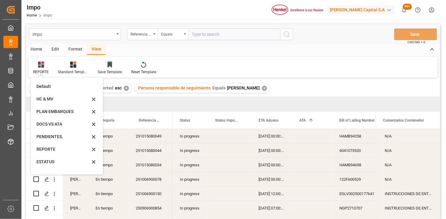
drag, startPoint x: 54, startPoint y: 162, endPoint x: 22, endPoint y: 165, distance: 32.2
click at [55, 163] on div "ESTATUS" at bounding box center [63, 162] width 54 height 6
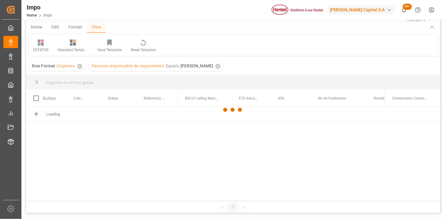
scroll to position [34, 0]
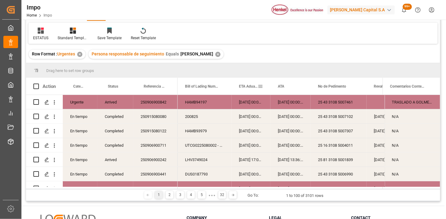
click at [247, 90] on div "ETA Aduana" at bounding box center [248, 86] width 19 height 17
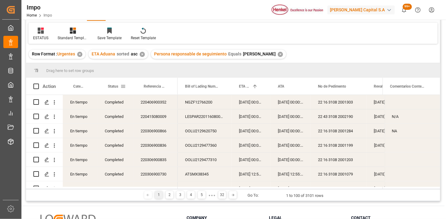
click at [124, 85] on span at bounding box center [123, 87] width 6 height 6
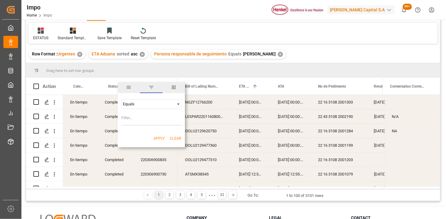
click at [228, 126] on div "OOLU2129620750" at bounding box center [205, 131] width 54 height 14
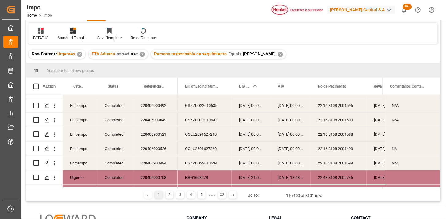
scroll to position [1349, 0]
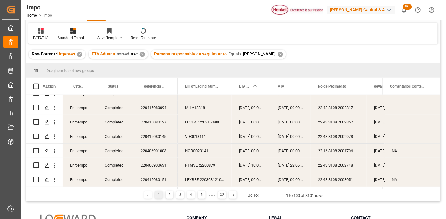
click at [144, 54] on div "✕" at bounding box center [142, 54] width 5 height 5
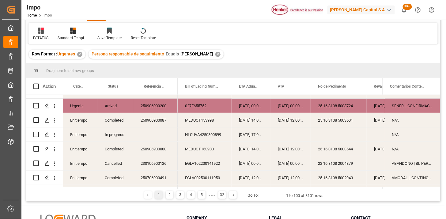
scroll to position [136, 0]
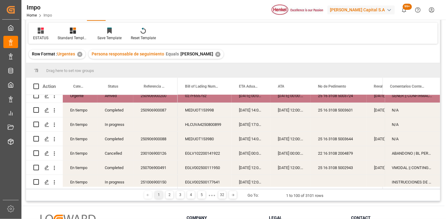
click at [118, 120] on div "In progress" at bounding box center [115, 124] width 36 height 14
click at [125, 86] on span at bounding box center [123, 87] width 6 height 6
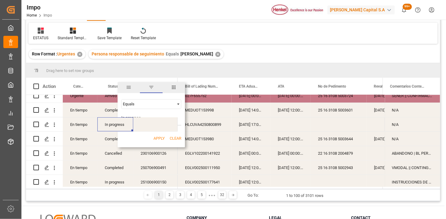
type input "In progress"
click at [161, 138] on button "Apply" at bounding box center [158, 138] width 11 height 6
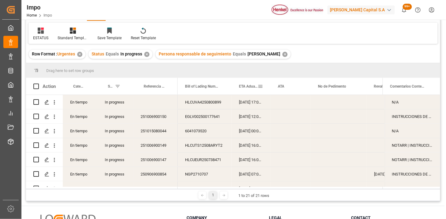
click at [239, 89] on div "ETA Aduana" at bounding box center [248, 86] width 19 height 17
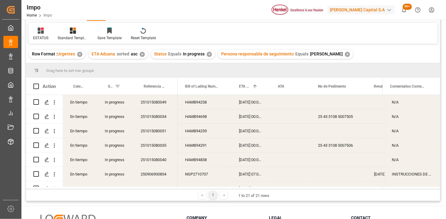
click at [117, 103] on div "In progress" at bounding box center [115, 102] width 36 height 14
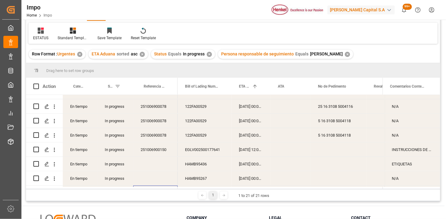
scroll to position [111, 0]
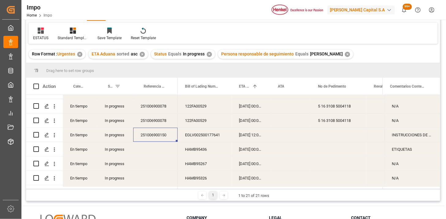
click at [252, 136] on div "22-09-2025 12:00:00" at bounding box center [250, 135] width 39 height 14
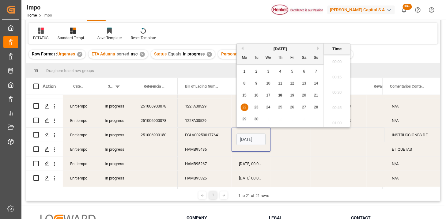
click at [252, 136] on input "22-09-2025 12:00" at bounding box center [250, 139] width 29 height 12
type input "29-09-2025 00:00"
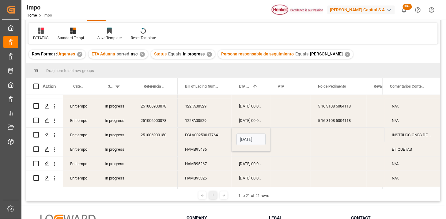
click at [215, 136] on div "EGLV002500177641" at bounding box center [205, 135] width 54 height 14
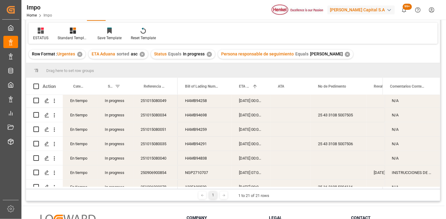
scroll to position [0, 0]
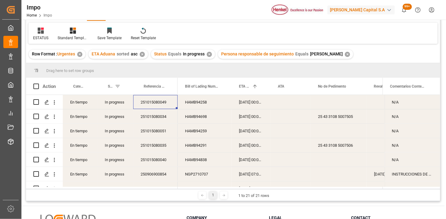
click at [162, 105] on div "251015080049" at bounding box center [155, 102] width 44 height 14
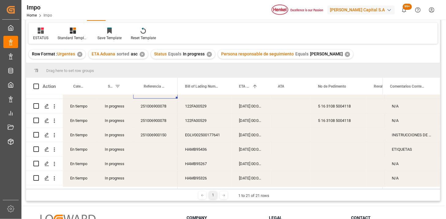
scroll to position [86, 0]
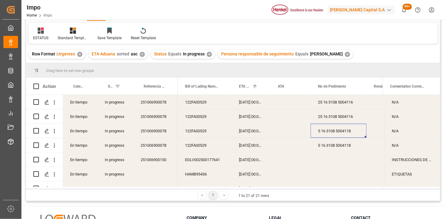
click at [345, 133] on div "5 16 3108 5004118" at bounding box center [338, 131] width 56 height 14
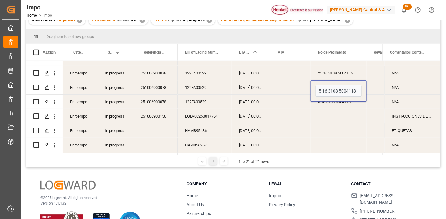
scroll to position [102, 0]
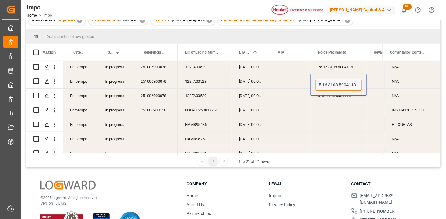
click at [319, 86] on input "5 16 3108 5004118" at bounding box center [338, 85] width 46 height 12
type input "25 16 3108 5004118"
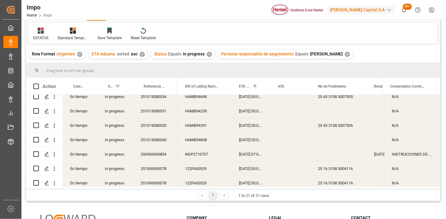
scroll to position [0, 0]
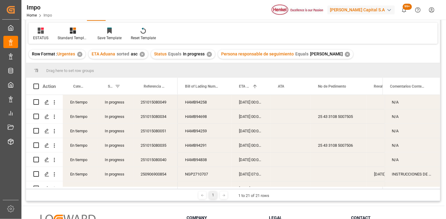
click at [345, 53] on div "✕" at bounding box center [347, 54] width 5 height 5
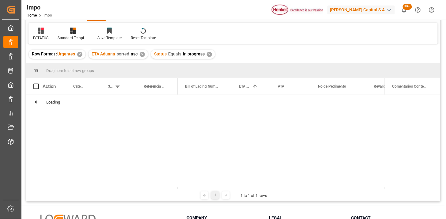
click at [208, 54] on div "✕" at bounding box center [209, 54] width 5 height 5
drag, startPoint x: 143, startPoint y: 53, endPoint x: 139, endPoint y: 57, distance: 5.2
click at [142, 53] on div "✕" at bounding box center [142, 54] width 5 height 5
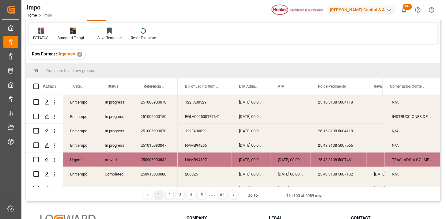
scroll to position [34, 0]
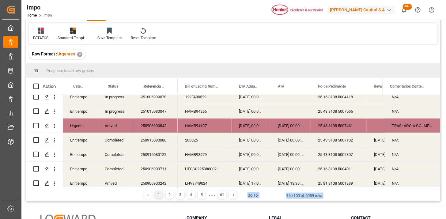
drag, startPoint x: 233, startPoint y: 189, endPoint x: 344, endPoint y: 194, distance: 111.0
click at [344, 195] on div "1 2 3 4 5 ● ● ● 61 Go To: 1 to 100 of 6089 rows" at bounding box center [233, 195] width 414 height 12
drag, startPoint x: 344, startPoint y: 194, endPoint x: 370, endPoint y: 200, distance: 26.1
click at [394, 204] on div "Impo Referencia Leschaco Equals Save Ctrl/CMD + S Home Edit Format View ESTATUS…" at bounding box center [232, 132] width 423 height 293
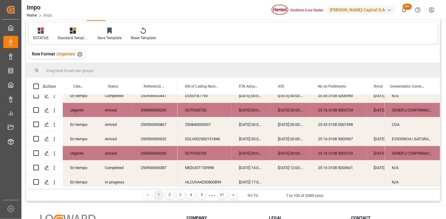
scroll to position [68, 0]
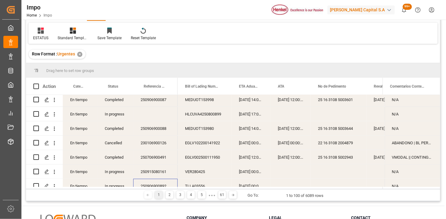
scroll to position [0, 0]
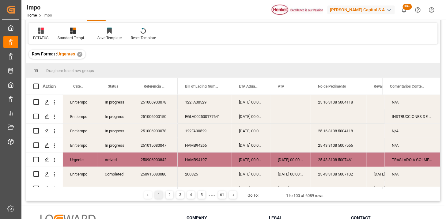
click at [196, 51] on div "Row Format : Urgentes ✕" at bounding box center [233, 54] width 414 height 17
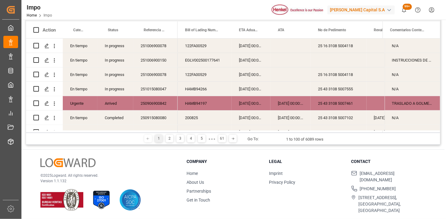
click at [124, 75] on div "In progress" at bounding box center [115, 74] width 36 height 14
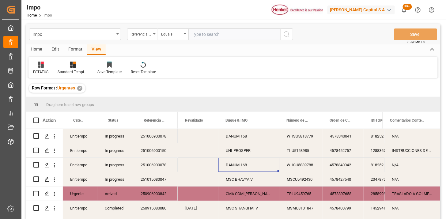
click at [146, 35] on div "Referencia Leschaco" at bounding box center [140, 33] width 21 height 7
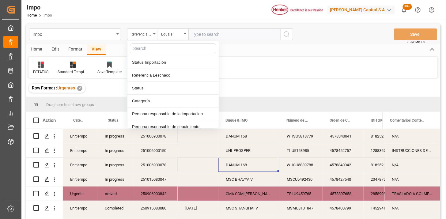
drag, startPoint x: 143, startPoint y: 36, endPoint x: 151, endPoint y: 40, distance: 9.3
click at [143, 36] on div "Referencia Leschaco" at bounding box center [140, 33] width 21 height 7
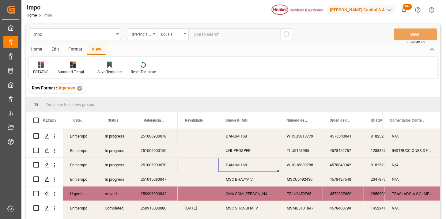
scroll to position [34, 0]
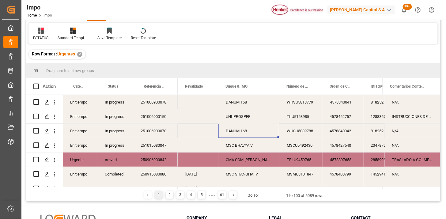
click at [155, 133] on div "251006900078" at bounding box center [155, 131] width 44 height 14
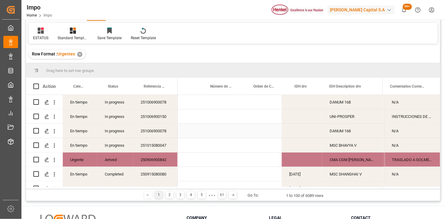
scroll to position [0, 265]
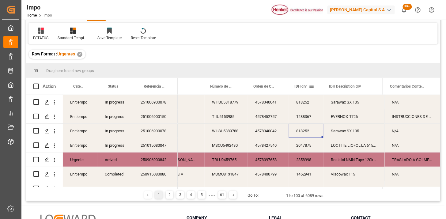
click at [313, 86] on span at bounding box center [312, 87] width 6 height 6
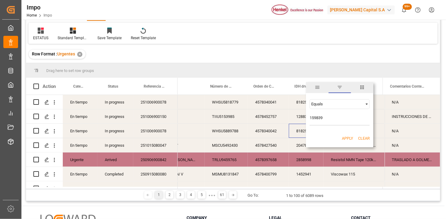
type input "159839"
click at [348, 139] on button "Apply" at bounding box center [347, 138] width 11 height 6
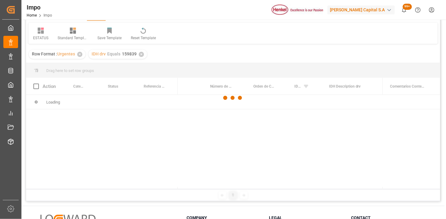
scroll to position [0, 263]
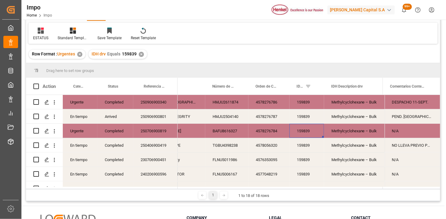
click at [152, 122] on div "250906900801" at bounding box center [155, 116] width 44 height 14
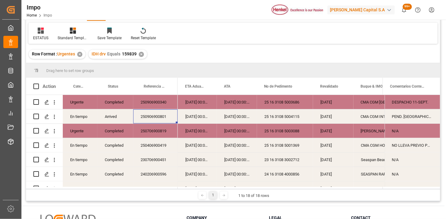
scroll to position [0, 0]
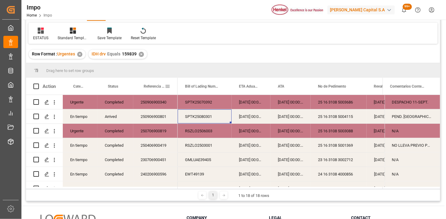
click at [152, 86] on span "Referencia Leschaco" at bounding box center [154, 86] width 21 height 4
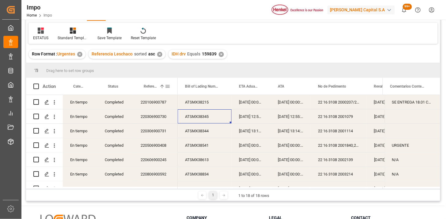
click at [152, 89] on div "Referencia Leschaco 1" at bounding box center [154, 86] width 21 height 17
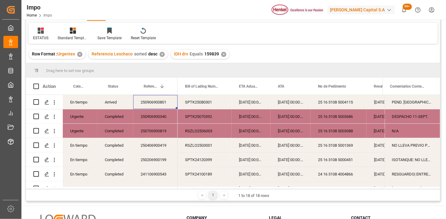
click at [160, 102] on div "250906900801" at bounding box center [155, 102] width 44 height 14
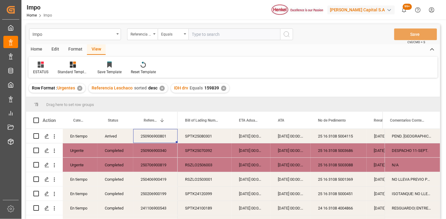
click at [218, 31] on input "text" at bounding box center [234, 34] width 92 height 12
paste input "250915080026"
type input "250915080026"
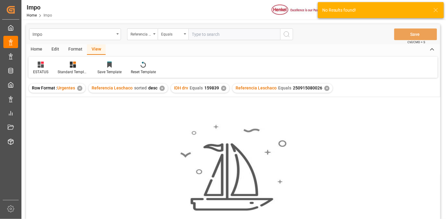
click at [162, 89] on div "✕" at bounding box center [161, 88] width 5 height 5
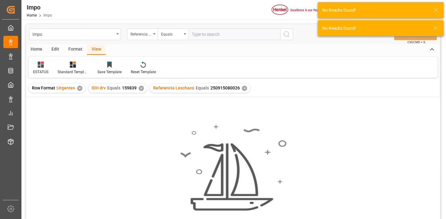
click at [142, 88] on div "✕" at bounding box center [141, 88] width 5 height 5
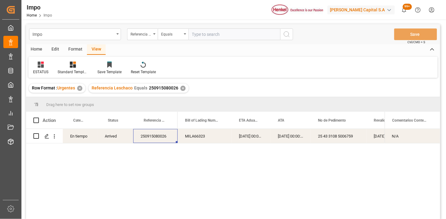
click at [218, 36] on input "text" at bounding box center [234, 34] width 92 height 12
paste input "250915080026"
type input "250915080026"
click at [57, 137] on icon "open menu" at bounding box center [54, 136] width 6 height 6
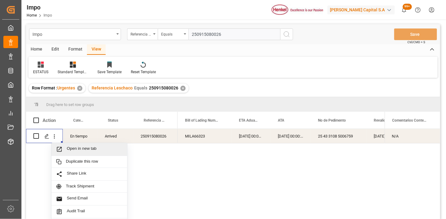
click at [71, 146] on span "Open in new tab" at bounding box center [95, 149] width 56 height 6
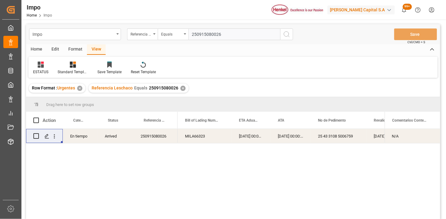
click at [206, 32] on input "250915080026" at bounding box center [234, 34] width 92 height 12
paste input "06900867"
type input "250906900867"
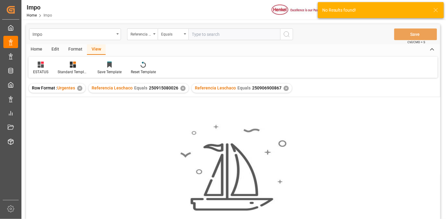
click at [181, 89] on div "✕" at bounding box center [182, 88] width 5 height 5
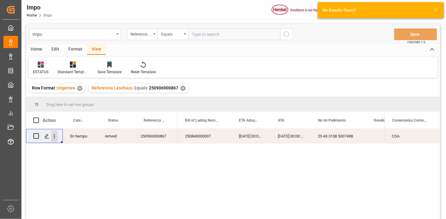
click at [55, 139] on icon "open menu" at bounding box center [54, 136] width 6 height 6
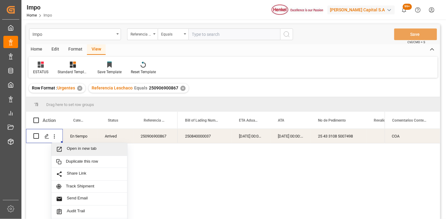
drag, startPoint x: 73, startPoint y: 148, endPoint x: 77, endPoint y: 149, distance: 3.7
click at [73, 148] on span "Open in new tab" at bounding box center [95, 149] width 56 height 6
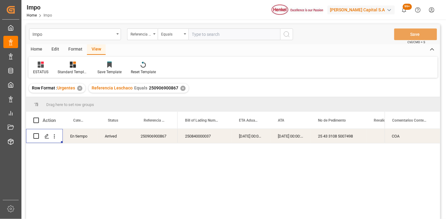
click at [218, 39] on input "text" at bounding box center [234, 34] width 92 height 12
paste input "250906900874"
type input "250906900874"
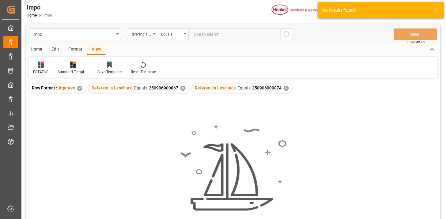
click at [183, 88] on div "✕" at bounding box center [182, 88] width 5 height 5
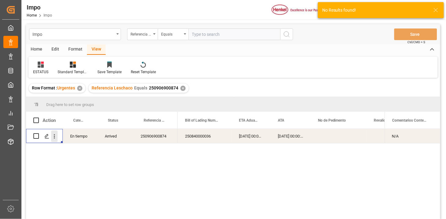
click at [57, 137] on icon "open menu" at bounding box center [54, 136] width 6 height 6
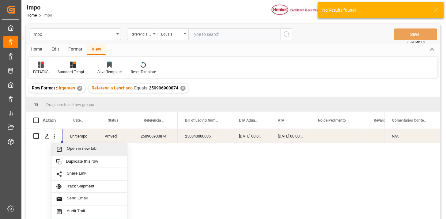
click at [72, 146] on span "Open in new tab" at bounding box center [95, 149] width 56 height 6
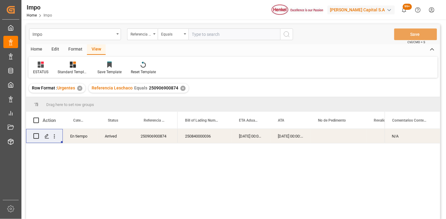
click at [239, 37] on input "text" at bounding box center [234, 34] width 92 height 12
paste input "250915080141"
type input "250915080141"
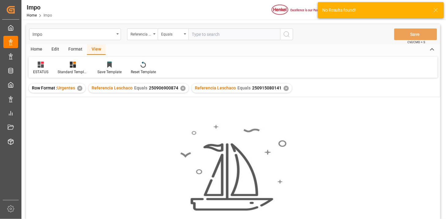
click at [183, 89] on div "✕" at bounding box center [182, 88] width 5 height 5
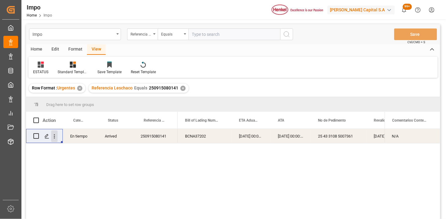
click at [55, 137] on icon "open menu" at bounding box center [54, 136] width 6 height 6
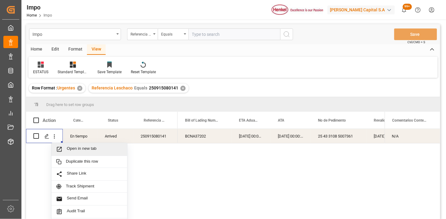
drag, startPoint x: 80, startPoint y: 147, endPoint x: 92, endPoint y: 150, distance: 13.3
click at [80, 147] on span "Open in new tab" at bounding box center [95, 149] width 56 height 6
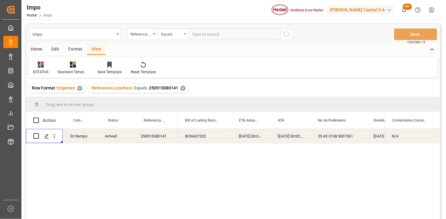
click at [224, 37] on input "text" at bounding box center [234, 34] width 92 height 12
paste input "251015080040"
type input "251015080040"
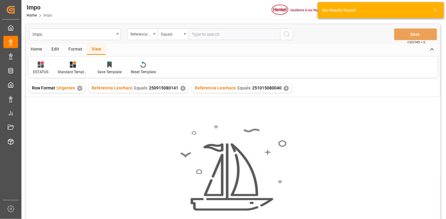
click at [184, 89] on div "✕" at bounding box center [182, 88] width 5 height 5
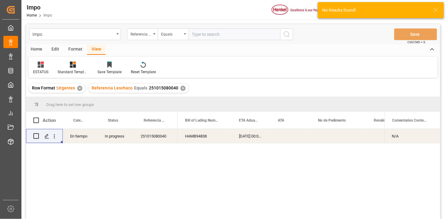
click at [43, 65] on icon at bounding box center [41, 65] width 6 height 6
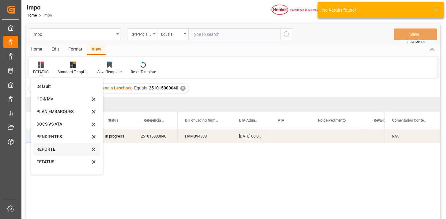
click at [57, 148] on div "REPORTE" at bounding box center [63, 149] width 54 height 6
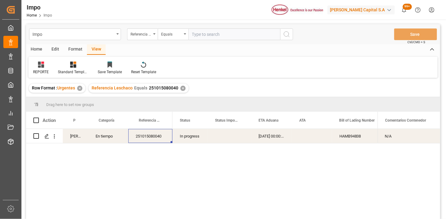
click at [161, 138] on div "251015080040" at bounding box center [150, 136] width 44 height 14
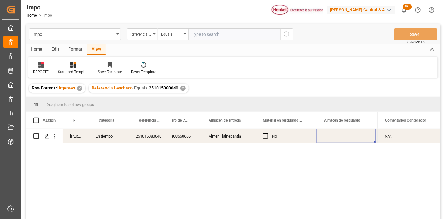
scroll to position [0, 298]
click at [339, 137] on div "Press SPACE to select this row." at bounding box center [344, 136] width 61 height 14
click at [228, 38] on input "text" at bounding box center [234, 34] width 92 height 12
paste input "251015080051"
type input "251015080051"
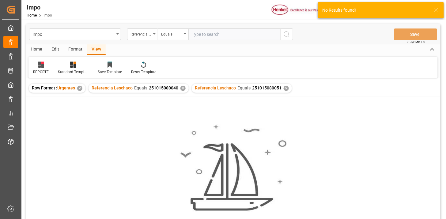
click at [182, 88] on div "✕" at bounding box center [182, 88] width 5 height 5
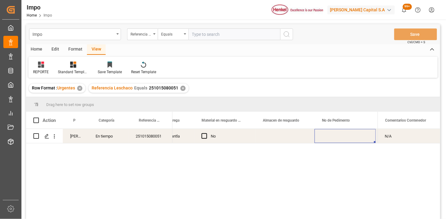
click at [333, 137] on div "Press SPACE to select this row." at bounding box center [344, 136] width 61 height 14
drag, startPoint x: 206, startPoint y: 32, endPoint x: 250, endPoint y: 42, distance: 45.5
click at [206, 32] on input "text" at bounding box center [234, 34] width 92 height 12
paste input "251015080034"
type input "251015080034"
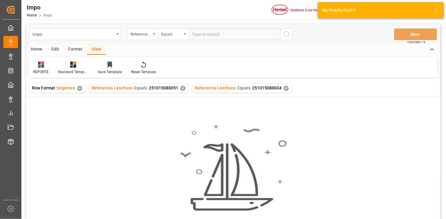
click at [181, 90] on div "✕" at bounding box center [182, 88] width 5 height 5
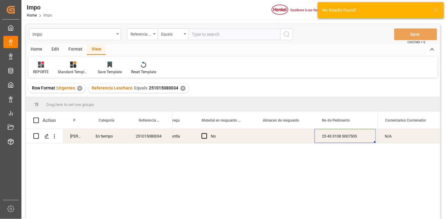
click at [152, 140] on div "251015080034" at bounding box center [150, 136] width 44 height 14
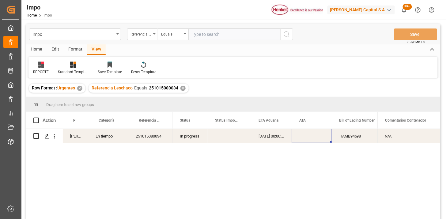
click at [100, 137] on div "En tiempo" at bounding box center [108, 136] width 40 height 14
click at [120, 142] on button "En tiempo" at bounding box center [108, 140] width 30 height 12
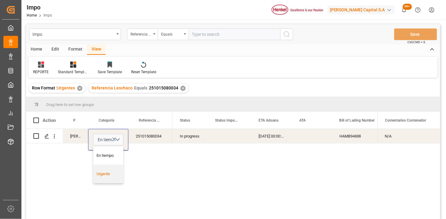
drag, startPoint x: 114, startPoint y: 173, endPoint x: 143, endPoint y: 135, distance: 47.3
click at [117, 171] on div "Urgente" at bounding box center [108, 174] width 23 height 6
click at [144, 133] on div "251015080034" at bounding box center [150, 136] width 44 height 14
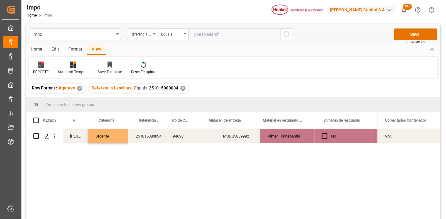
scroll to position [0, 237]
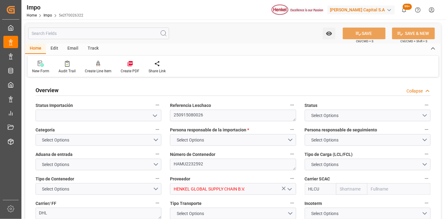
type input "Hapag [PERSON_NAME]"
type input "Hapag Lloyd Aktiengesellschaft"
type input "5"
type input "4.874"
type input "5"
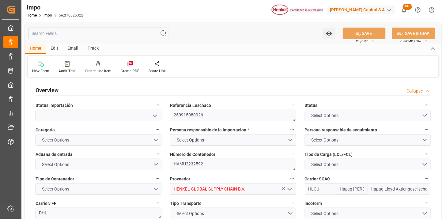
type input "[DATE]"
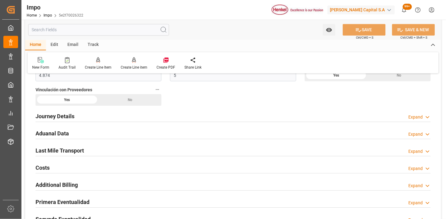
scroll to position [442, 0]
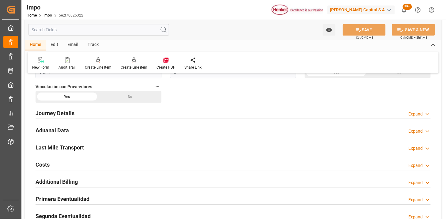
click at [152, 129] on div "Aduanal Data Expand" at bounding box center [233, 130] width 395 height 12
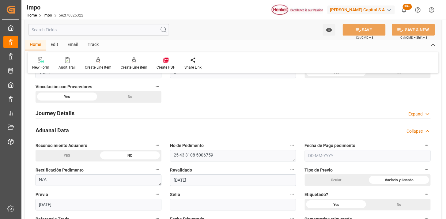
scroll to position [476, 0]
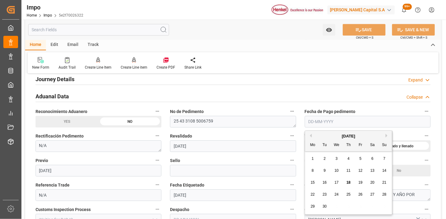
click at [342, 121] on input "text" at bounding box center [368, 122] width 126 height 12
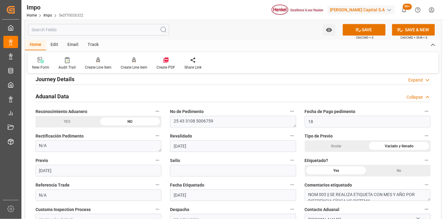
type input "[DATE]"
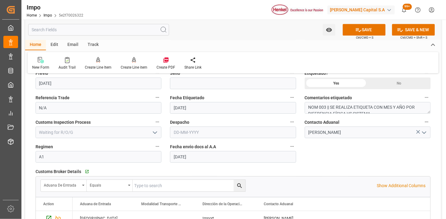
scroll to position [578, 0]
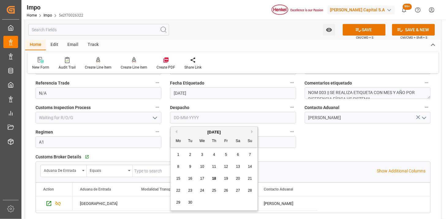
click at [187, 118] on input "text" at bounding box center [233, 118] width 126 height 12
type input "[DATE]"
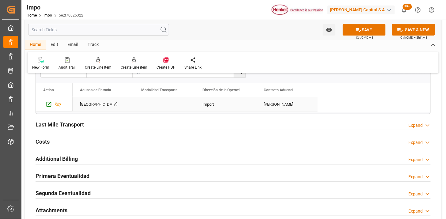
scroll to position [714, 0]
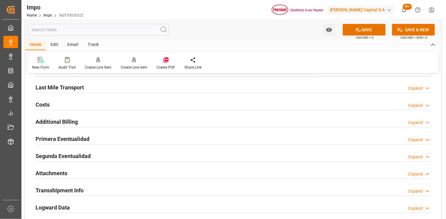
drag, startPoint x: 107, startPoint y: 89, endPoint x: 205, endPoint y: 111, distance: 101.2
click at [107, 89] on div "Last Mile Transport Expand" at bounding box center [233, 87] width 395 height 12
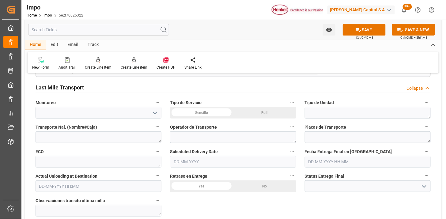
click at [206, 112] on div "Sencillo" at bounding box center [201, 113] width 63 height 12
click at [325, 113] on textarea at bounding box center [368, 113] width 126 height 12
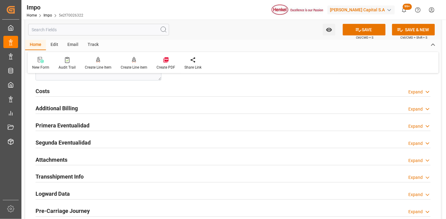
scroll to position [884, 0]
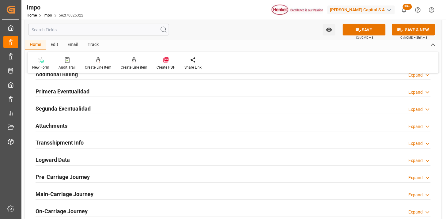
type textarea "DIRECTA |"
click at [121, 92] on div "Primera Eventualidad Expand" at bounding box center [233, 91] width 395 height 12
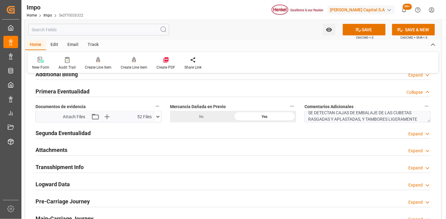
scroll to position [0, 0]
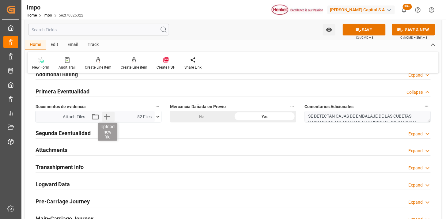
click at [107, 121] on icon "button" at bounding box center [107, 117] width 10 height 10
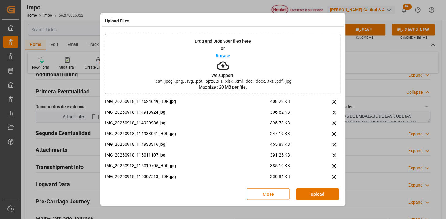
click at [316, 193] on button "Upload" at bounding box center [317, 194] width 43 height 12
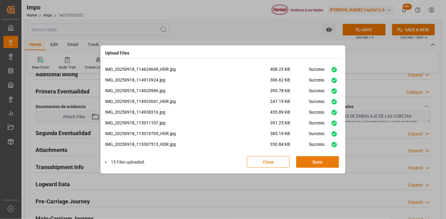
click at [327, 163] on button "Done" at bounding box center [317, 162] width 43 height 12
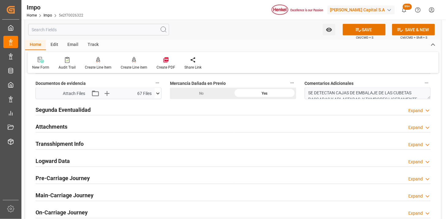
scroll to position [918, 0]
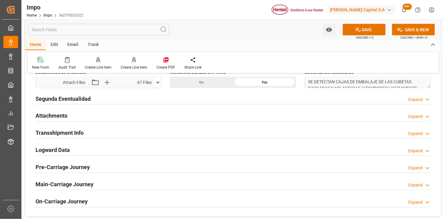
click at [99, 120] on div "Attachments Expand" at bounding box center [233, 116] width 395 height 12
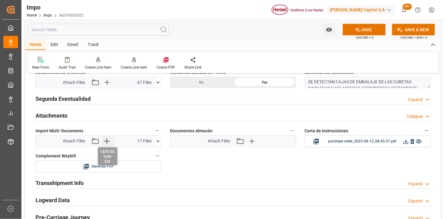
click at [109, 141] on icon "button" at bounding box center [107, 141] width 10 height 10
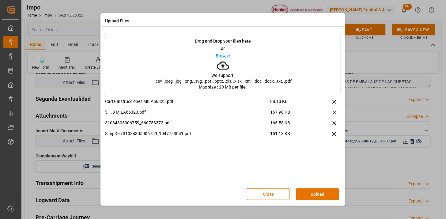
drag, startPoint x: 316, startPoint y: 195, endPoint x: 316, endPoint y: 188, distance: 6.7
click at [316, 188] on button "Upload" at bounding box center [317, 194] width 43 height 12
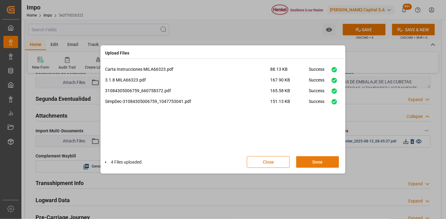
click at [325, 161] on button "Done" at bounding box center [317, 162] width 43 height 12
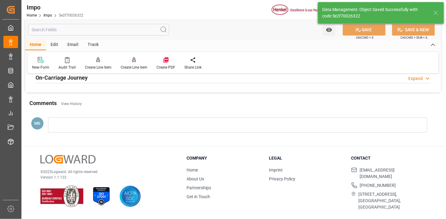
scroll to position [583, 0]
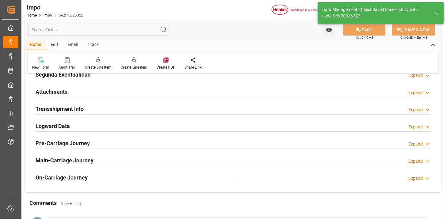
click at [180, 90] on div "Attachments Expand" at bounding box center [233, 91] width 395 height 12
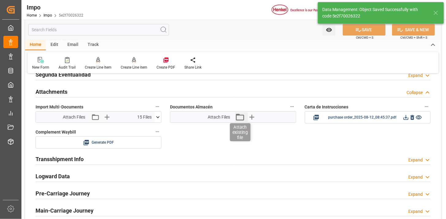
click at [239, 118] on icon "button" at bounding box center [240, 117] width 10 height 10
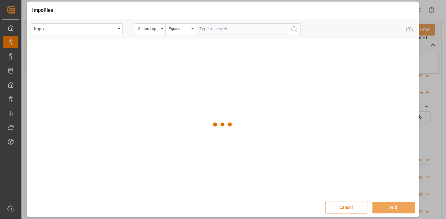
click at [159, 32] on div "Status Importación" at bounding box center [150, 29] width 31 height 12
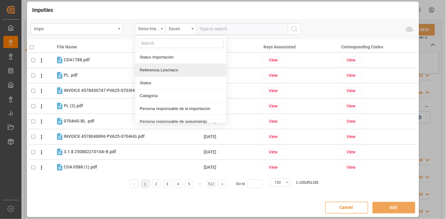
click at [170, 73] on div "Referencia Leschaco" at bounding box center [180, 70] width 91 height 13
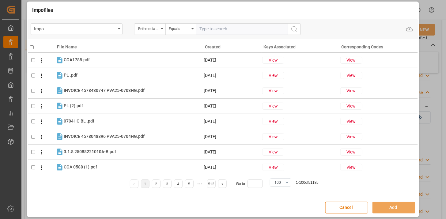
click at [212, 27] on input "text" at bounding box center [242, 29] width 92 height 12
paste input "250915080026"
type input "250915080026"
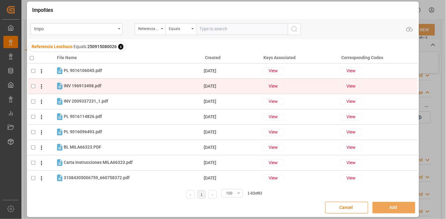
drag, startPoint x: 111, startPoint y: 89, endPoint x: 111, endPoint y: 84, distance: 5.2
click at [111, 89] on div "INV 196913498.pdf INV 196913498.pdf" at bounding box center [133, 86] width 139 height 8
checkbox input "true"
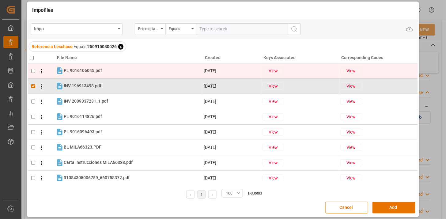
click at [111, 72] on div "PL 9016106045.pdf PL 9016106045.pdf" at bounding box center [133, 71] width 139 height 8
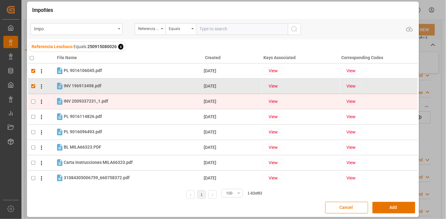
checkbox input "true"
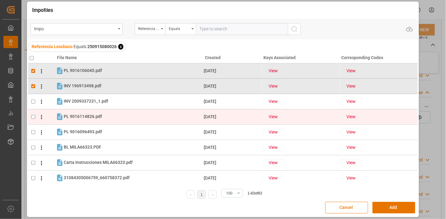
drag, startPoint x: 102, startPoint y: 103, endPoint x: 98, endPoint y: 113, distance: 10.6
click at [102, 105] on div "INV 2009337231_1.pdf INV 2009337231_1.pdf" at bounding box center [133, 101] width 139 height 8
checkbox input "true"
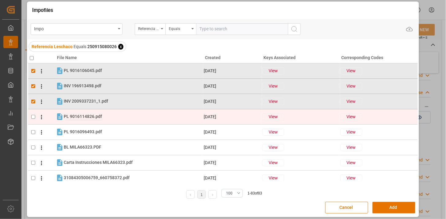
click at [97, 118] on span "PL 9016114826.pdf" at bounding box center [83, 116] width 38 height 5
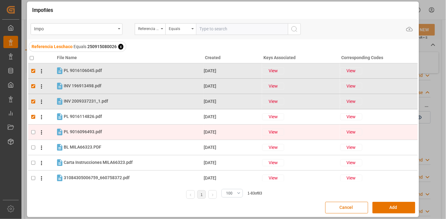
checkbox input "true"
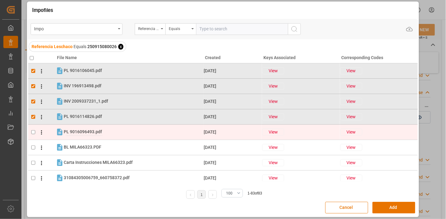
drag, startPoint x: 91, startPoint y: 132, endPoint x: 99, endPoint y: 132, distance: 8.3
click at [91, 133] on span "PL 9016096493.pdf" at bounding box center [83, 131] width 38 height 5
checkbox input "true"
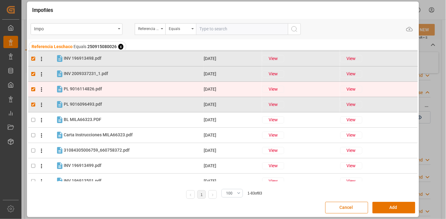
scroll to position [34, 0]
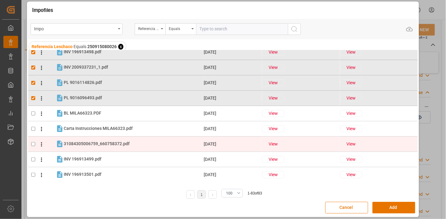
click at [123, 140] on div "31084305006759_660758372.pdf 31084305006759_660758372.pdf" at bounding box center [133, 144] width 139 height 8
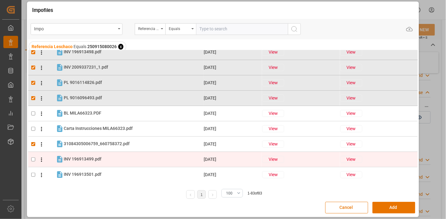
checkbox input "true"
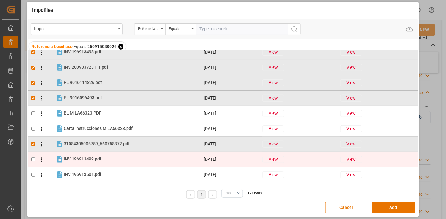
click at [108, 159] on div "INV 196913499.pdf INV 196913499.pdf" at bounding box center [133, 159] width 139 height 8
checkbox input "true"
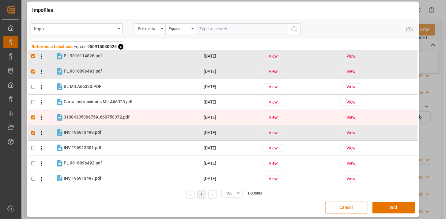
scroll to position [68, 0]
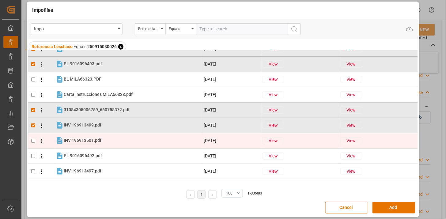
click at [100, 140] on span "INV 196913501.pdf" at bounding box center [83, 140] width 38 height 5
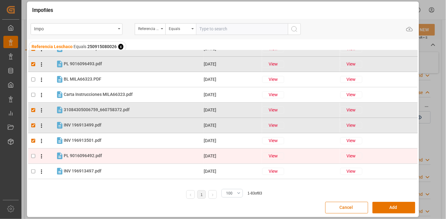
checkbox input "true"
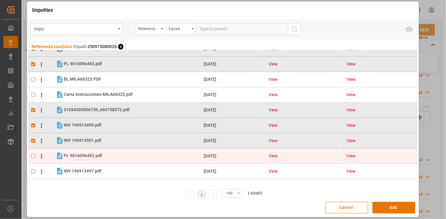
click at [94, 155] on span "PL 9016096492.pdf" at bounding box center [83, 155] width 38 height 5
checkbox input "true"
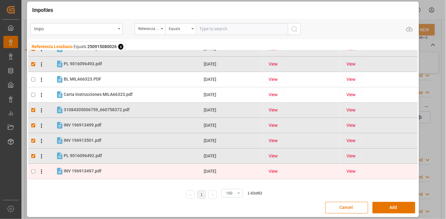
click at [90, 167] on div "INV 196913497.pdf INV 196913497.pdf" at bounding box center [133, 171] width 139 height 8
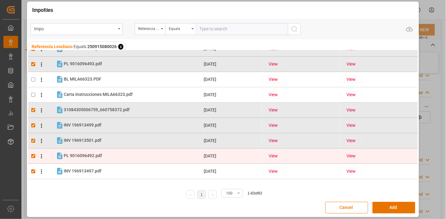
checkbox input "true"
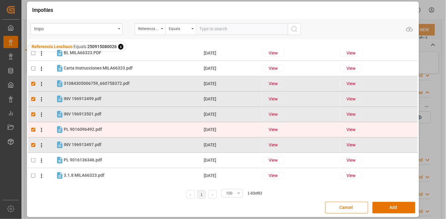
scroll to position [102, 0]
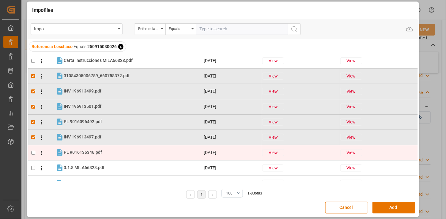
click at [115, 150] on div "PL 9016136346.pdf PL 9016136346.pdf" at bounding box center [133, 152] width 139 height 8
checkbox input "true"
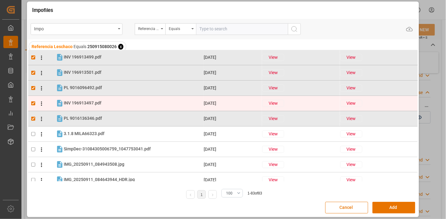
scroll to position [170, 0]
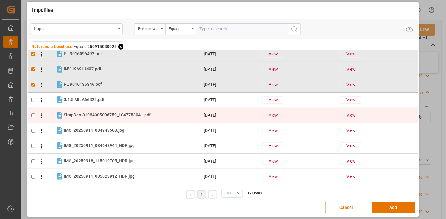
click at [125, 110] on tr "SimpDec-31084305006759_1047753041.pdf SimpDec-31084305006759_1047753041.pdf [DA…" at bounding box center [222, 114] width 389 height 15
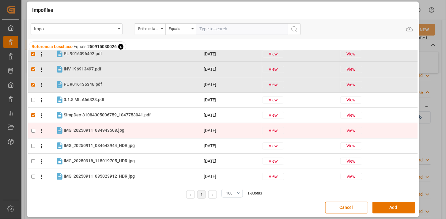
checkbox input "true"
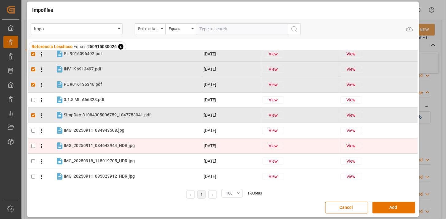
scroll to position [0, 0]
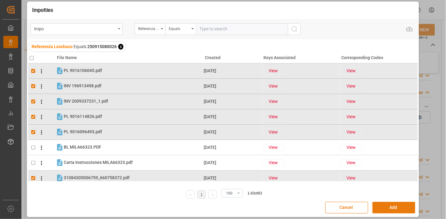
click at [391, 206] on button "Add" at bounding box center [393, 208] width 43 height 12
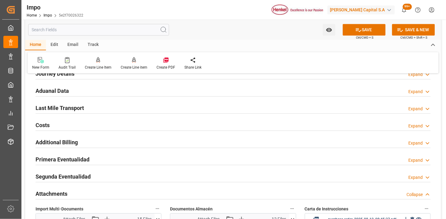
scroll to position [448, 0]
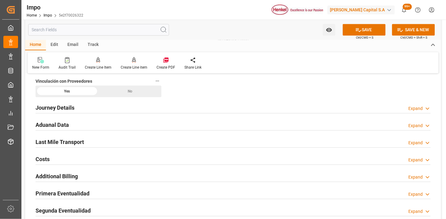
click at [132, 143] on div "Last Mile Transport Expand" at bounding box center [233, 142] width 395 height 12
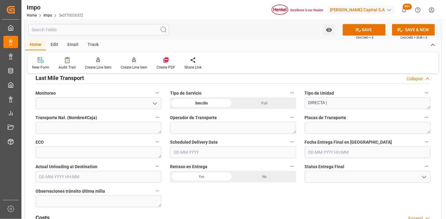
scroll to position [516, 0]
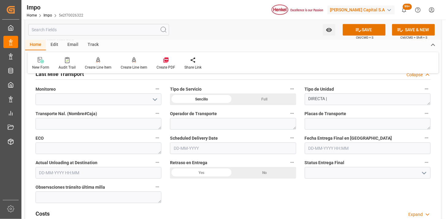
click at [207, 146] on input "text" at bounding box center [233, 148] width 126 height 12
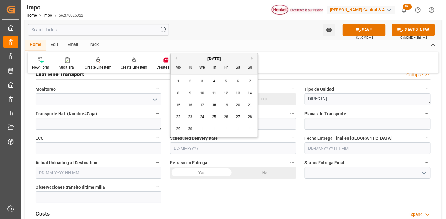
click at [203, 147] on input "text" at bounding box center [233, 148] width 126 height 12
type input "[DATE]"
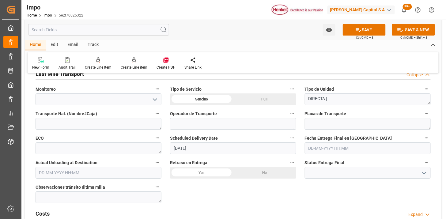
click at [167, 159] on div "Retraso en Entrega Yes No" at bounding box center [233, 168] width 134 height 24
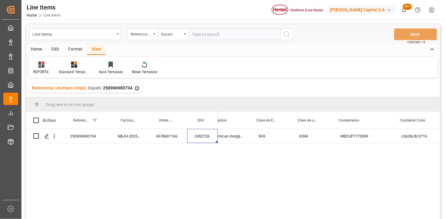
drag, startPoint x: 219, startPoint y: 36, endPoint x: 240, endPoint y: 41, distance: 21.8
click at [220, 36] on input "text" at bounding box center [234, 34] width 92 height 12
paste input "250915080026"
type input "250915080026"
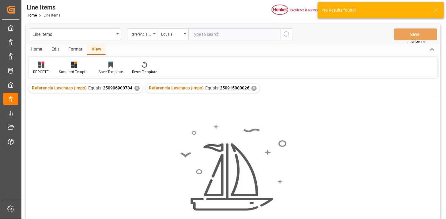
click at [135, 89] on div "✕" at bounding box center [136, 88] width 5 height 5
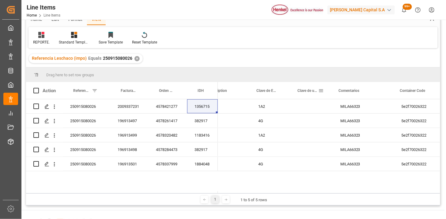
scroll to position [34, 0]
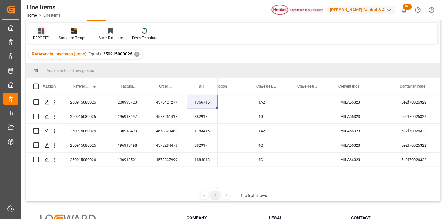
click at [48, 32] on div at bounding box center [41, 30] width 17 height 6
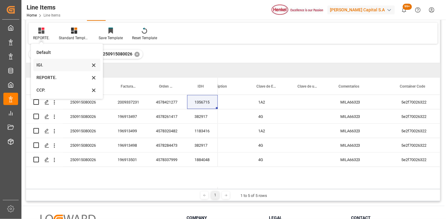
click at [47, 67] on div "IGI." at bounding box center [63, 65] width 54 height 6
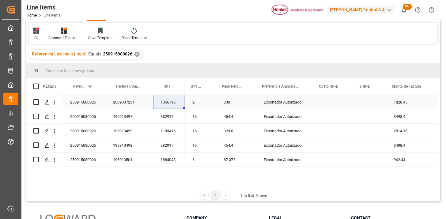
click at [366, 105] on div "Press SPACE to select this row." at bounding box center [369, 102] width 33 height 14
click at [366, 105] on input "Press SPACE to select this row." at bounding box center [369, 106] width 23 height 12
type input "0"
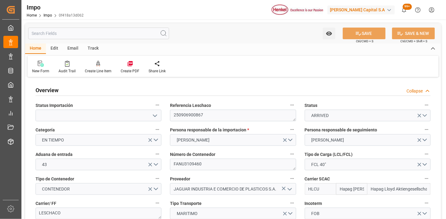
type input "Hapag [PERSON_NAME]"
type input "Hapag Lloyd Aktiengesellschaft"
type input "1"
type input "32.904"
type input "20"
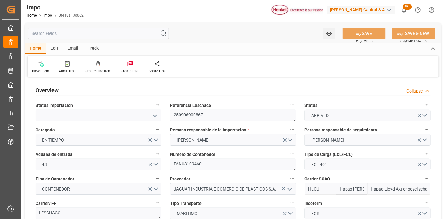
type input "[DATE]"
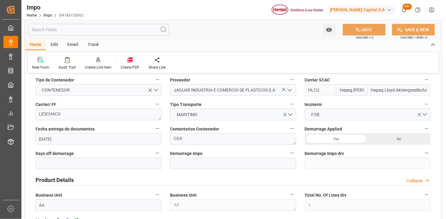
scroll to position [102, 0]
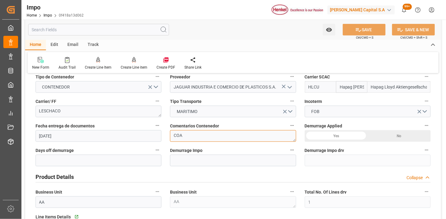
click at [197, 137] on textarea "COA" at bounding box center [233, 136] width 126 height 12
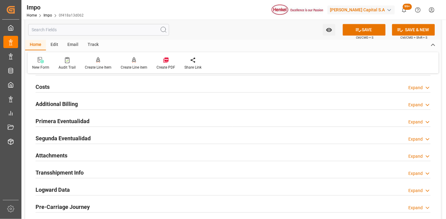
scroll to position [476, 0]
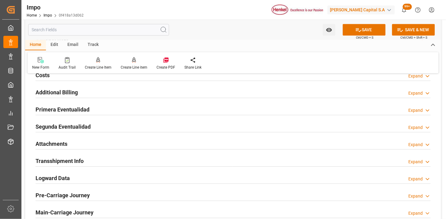
type textarea "N/A"
click at [103, 143] on div "Attachments Expand" at bounding box center [233, 143] width 395 height 12
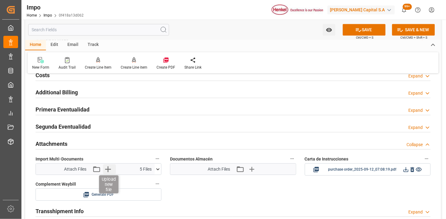
click at [109, 168] on icon "button" at bounding box center [108, 169] width 10 height 10
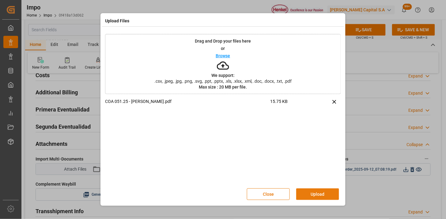
click at [316, 191] on button "Upload" at bounding box center [317, 194] width 43 height 12
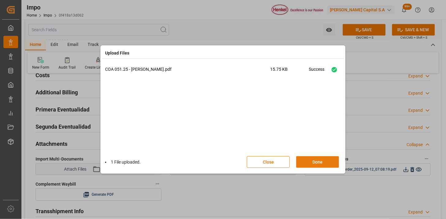
click at [299, 160] on button "Done" at bounding box center [317, 162] width 43 height 12
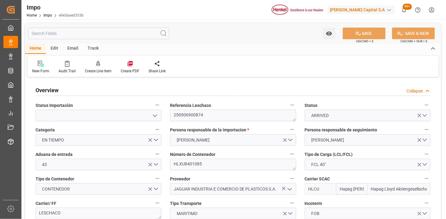
type input "Hapag [PERSON_NAME]"
type input "Hapag Lloyd Aktiengesellschaft"
type input "1"
type input "32.904"
type input "20"
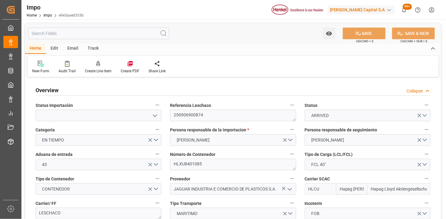
type input "[DATE]"
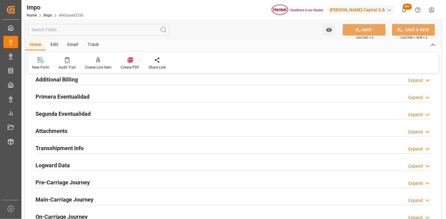
scroll to position [510, 0]
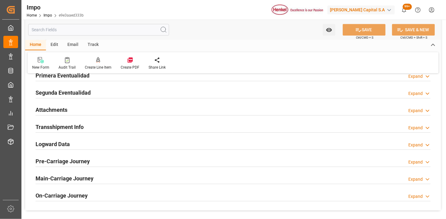
click at [91, 108] on div "Attachments Expand" at bounding box center [233, 109] width 395 height 12
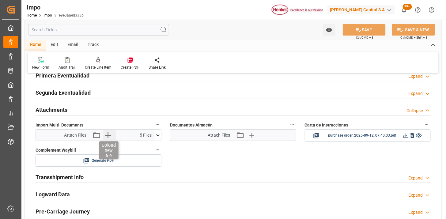
click at [107, 134] on icon "button" at bounding box center [108, 135] width 6 height 6
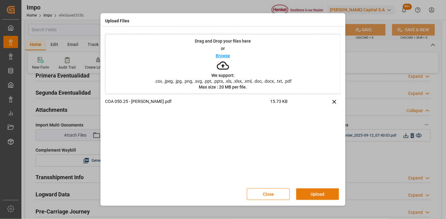
click at [306, 195] on button "Upload" at bounding box center [317, 194] width 43 height 12
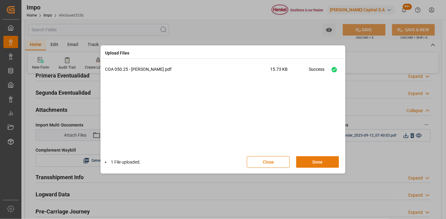
click at [300, 163] on button "Done" at bounding box center [317, 162] width 43 height 12
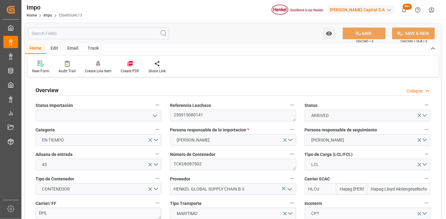
type input "Hapag [PERSON_NAME]"
type input "Hapag Lloyd Aktiengesellschaft"
type input "2"
type input "0.806"
type input "2"
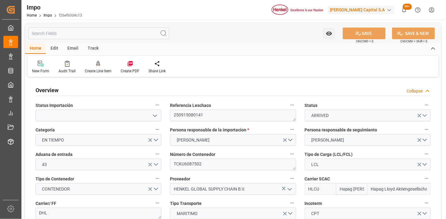
type input "[DATE]"
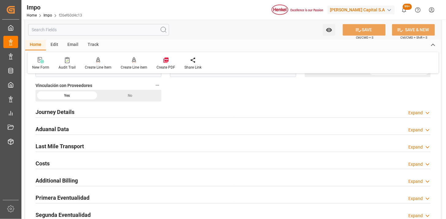
scroll to position [408, 0]
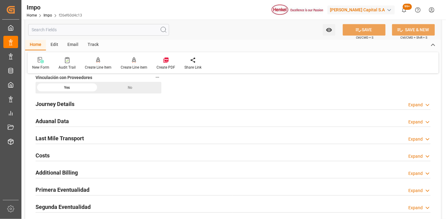
click at [146, 120] on div "Aduanal Data Expand" at bounding box center [233, 121] width 395 height 12
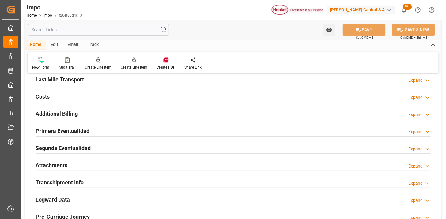
scroll to position [680, 0]
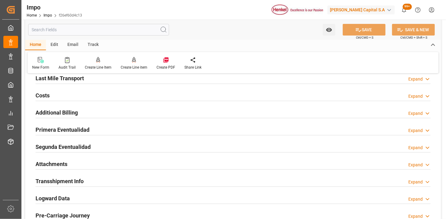
click at [153, 128] on div "Primera Eventualidad Expand" at bounding box center [233, 129] width 395 height 12
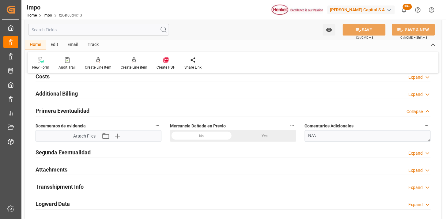
scroll to position [714, 0]
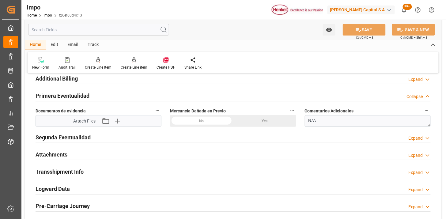
click at [255, 124] on div "Yes" at bounding box center [264, 121] width 63 height 12
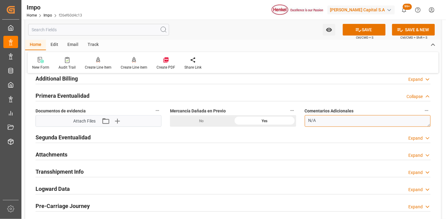
click at [325, 120] on textarea "N/A" at bounding box center [368, 121] width 126 height 12
paste textarea "embalajes cartones ligeramente abollados de origen no afecta al producto"
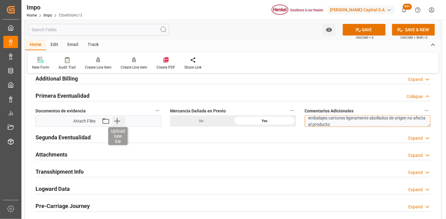
type textarea "embalajes cartones ligeramente abollados de origen no afecta al producto"
click at [118, 123] on icon "button" at bounding box center [117, 121] width 10 height 10
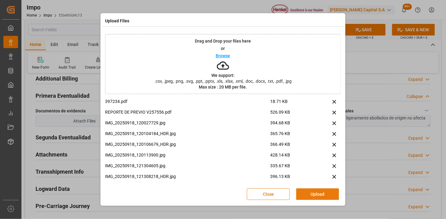
click at [317, 192] on button "Upload" at bounding box center [317, 194] width 43 height 12
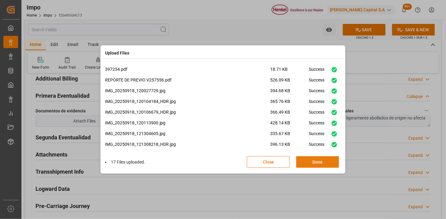
click at [317, 158] on button "Done" at bounding box center [317, 162] width 43 height 12
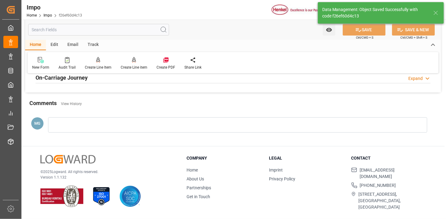
scroll to position [502, 0]
